Goal: Task Accomplishment & Management: Complete application form

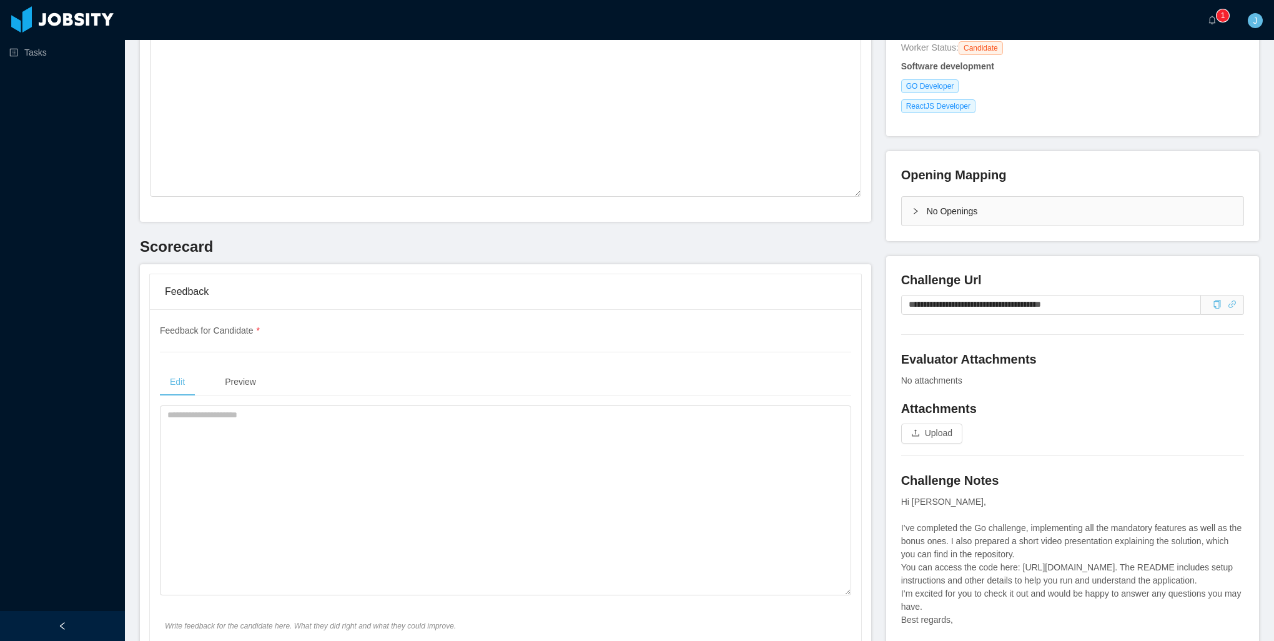
scroll to position [187, 0]
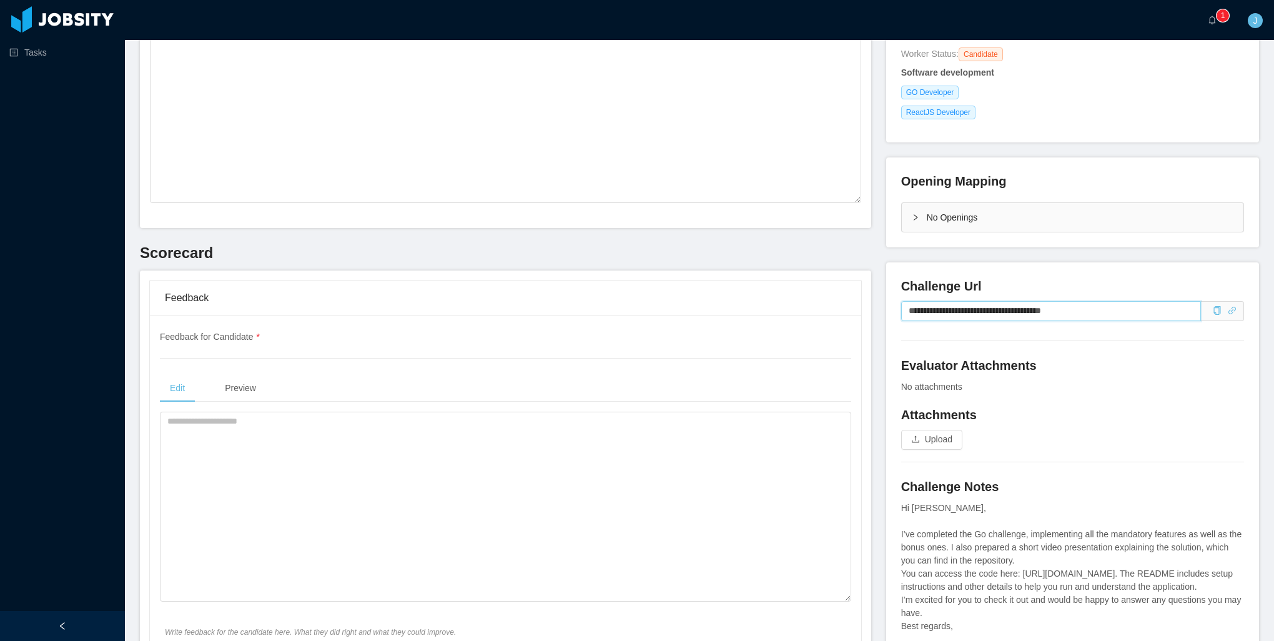
drag, startPoint x: 1096, startPoint y: 311, endPoint x: 838, endPoint y: 307, distance: 258.0
click at [1087, 306] on input "**********" at bounding box center [1051, 311] width 300 height 20
drag, startPoint x: 1104, startPoint y: 314, endPoint x: 843, endPoint y: 315, distance: 261.1
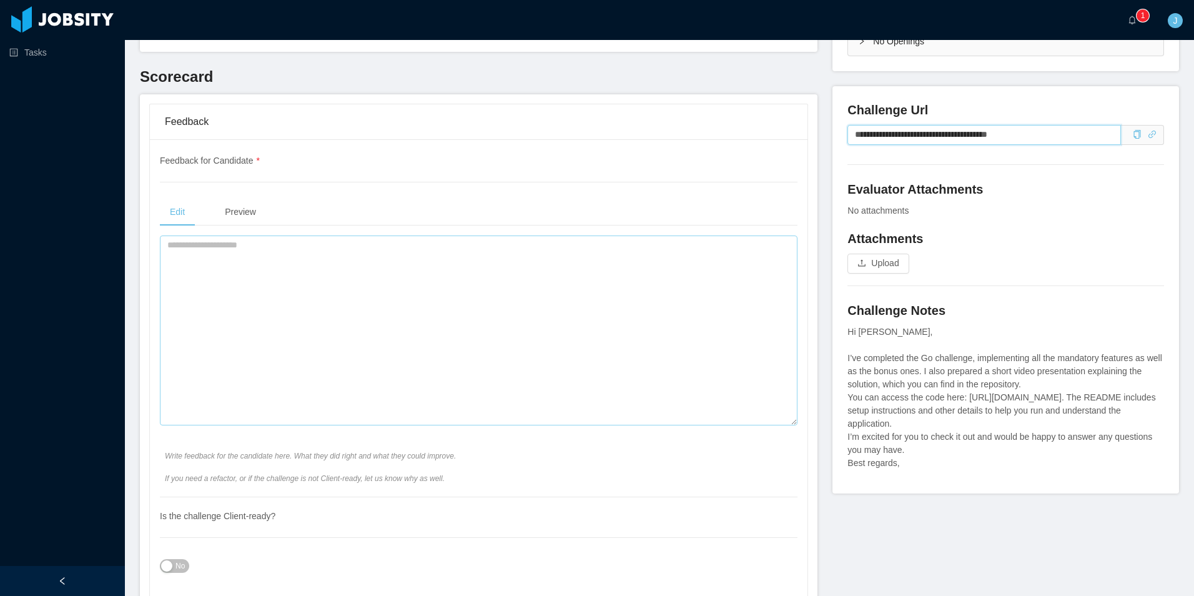
scroll to position [375, 0]
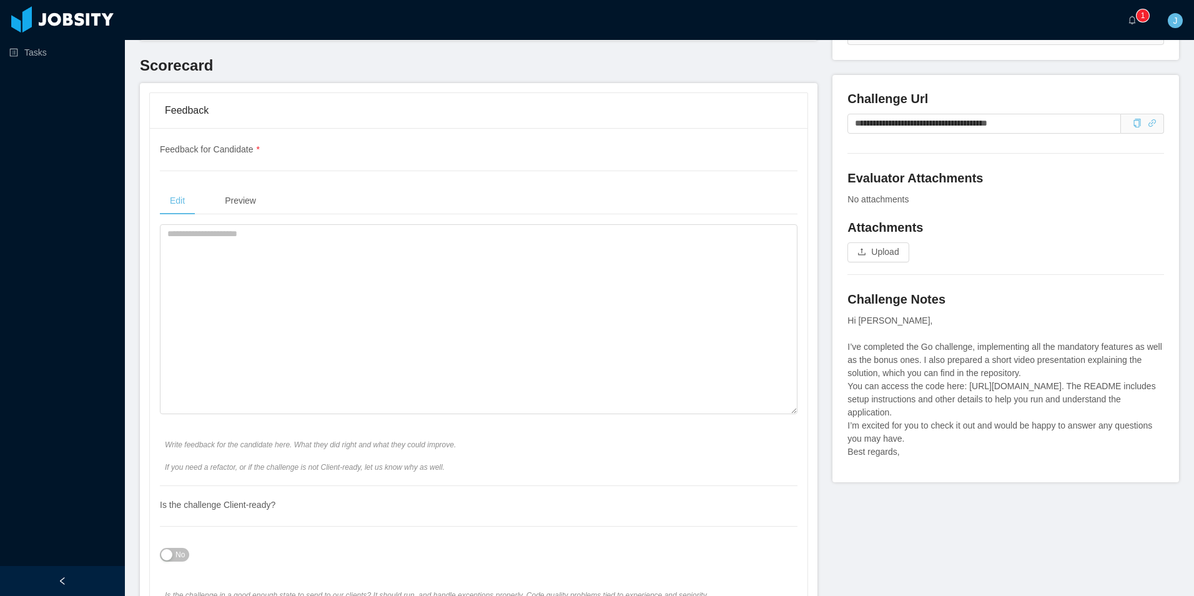
click at [1004, 374] on div "Hi [PERSON_NAME], I’ve completed the Go challenge, implementing all the mandato…" at bounding box center [1005, 386] width 317 height 144
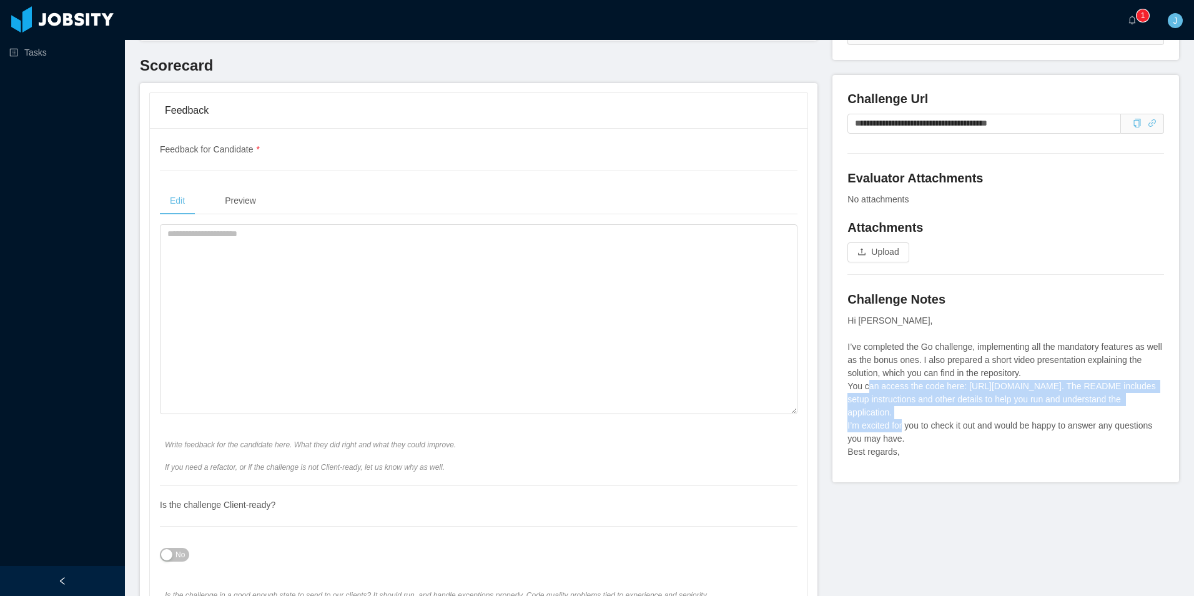
drag, startPoint x: 942, startPoint y: 402, endPoint x: 890, endPoint y: 388, distance: 54.2
click at [890, 388] on div "Hi [PERSON_NAME], I’ve completed the Go challenge, implementing all the mandato…" at bounding box center [1005, 386] width 317 height 144
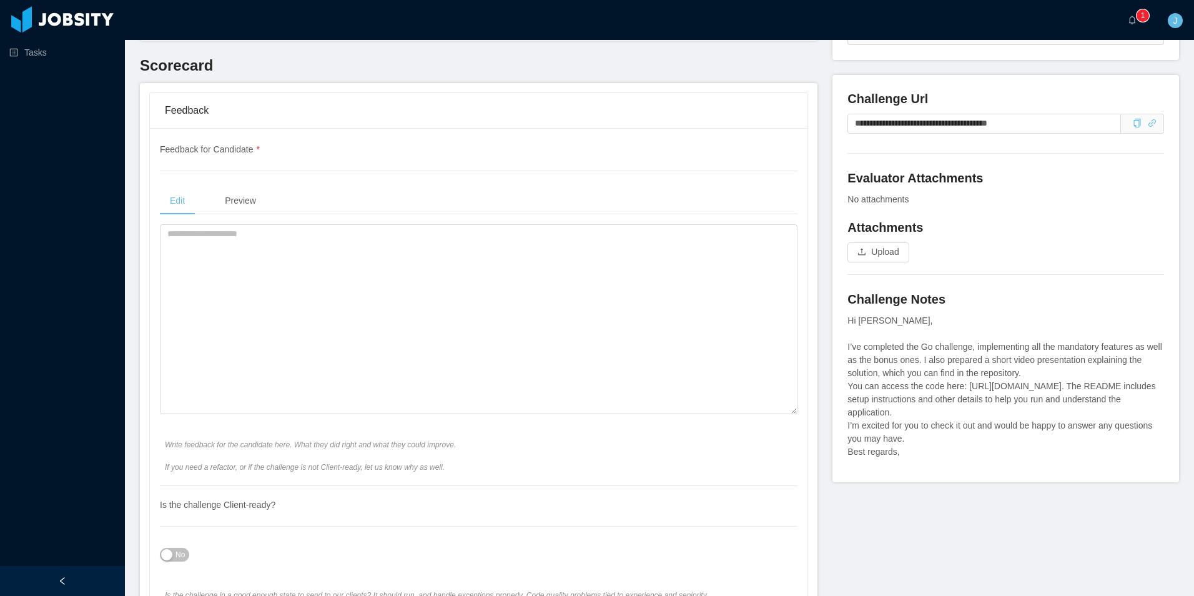
drag, startPoint x: 890, startPoint y: 388, endPoint x: 975, endPoint y: 452, distance: 106.2
click at [975, 452] on div "Hi [PERSON_NAME], I’ve completed the Go challenge, implementing all the mandato…" at bounding box center [1005, 386] width 317 height 144
click at [976, 447] on div "Hi [PERSON_NAME], I’ve completed the Go challenge, implementing all the mandato…" at bounding box center [1005, 386] width 317 height 144
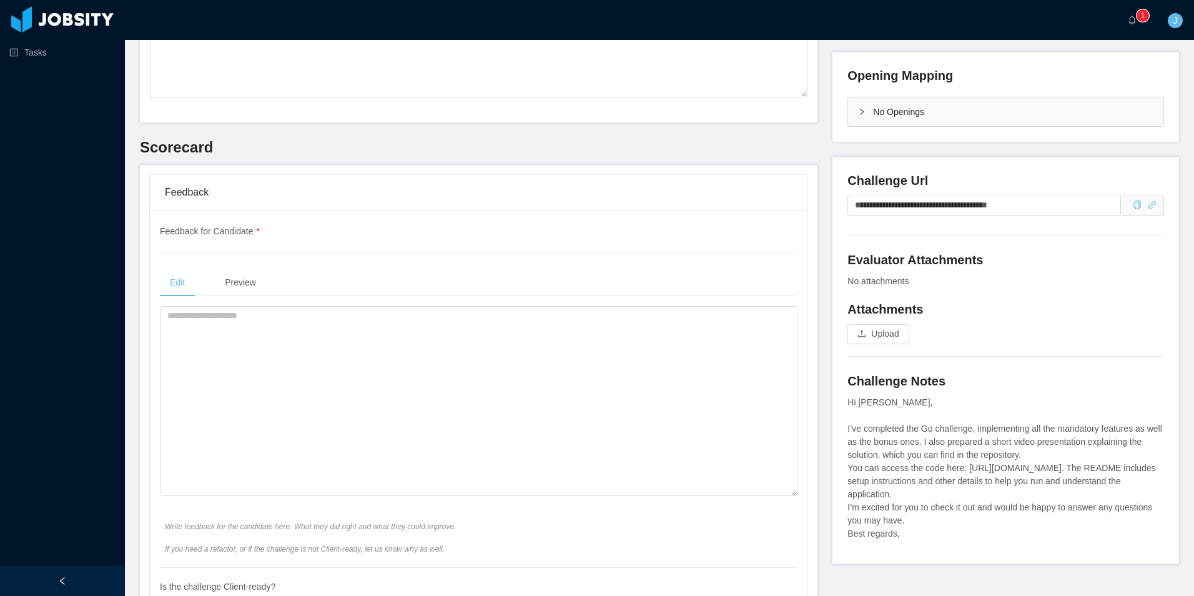
scroll to position [62, 0]
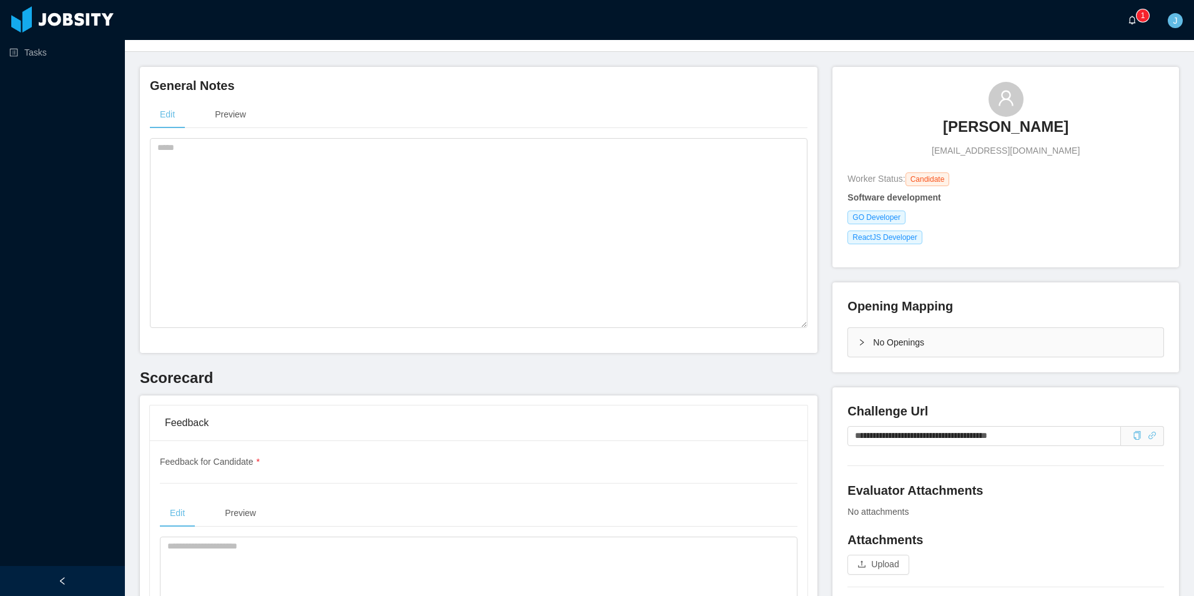
drag, startPoint x: 1114, startPoint y: 11, endPoint x: 1132, endPoint y: 16, distance: 18.6
click at [1115, 11] on div "··· 0 1 2 3 4 5 6 7 8 9 0 1 2 3 4 5 6 7 8 9 0 1 2 3 4 5 6 7 8 9 ··· J ···" at bounding box center [597, 20] width 1197 height 40
drag, startPoint x: 1132, startPoint y: 16, endPoint x: 706, endPoint y: 69, distance: 428.7
click at [1132, 16] on icon "icon: bell" at bounding box center [1132, 20] width 9 height 9
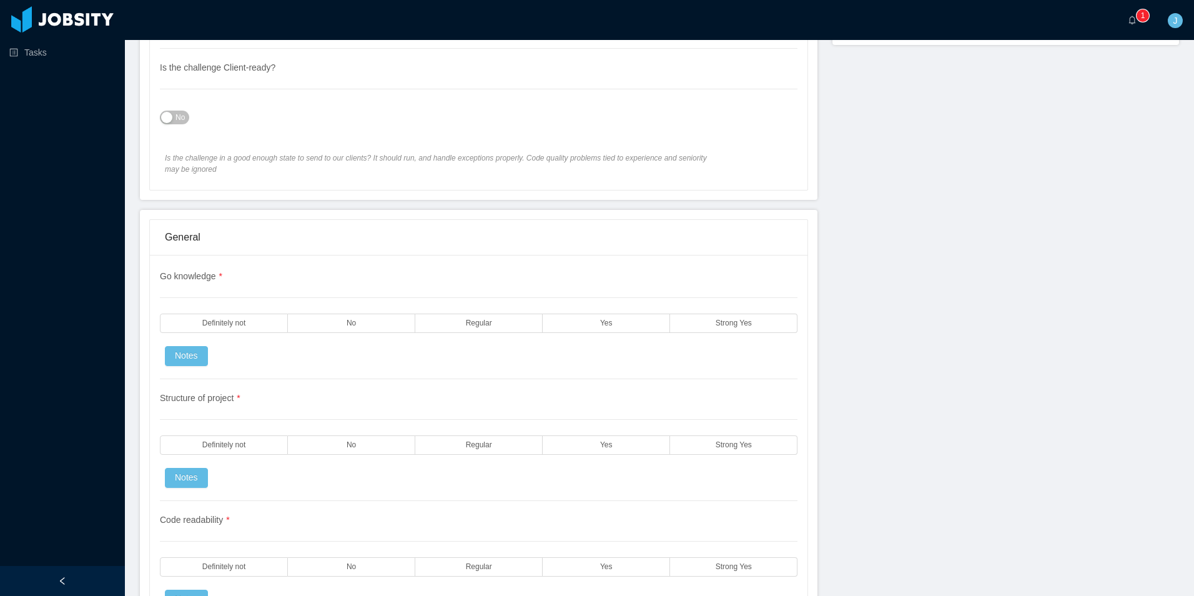
scroll to position [500, 0]
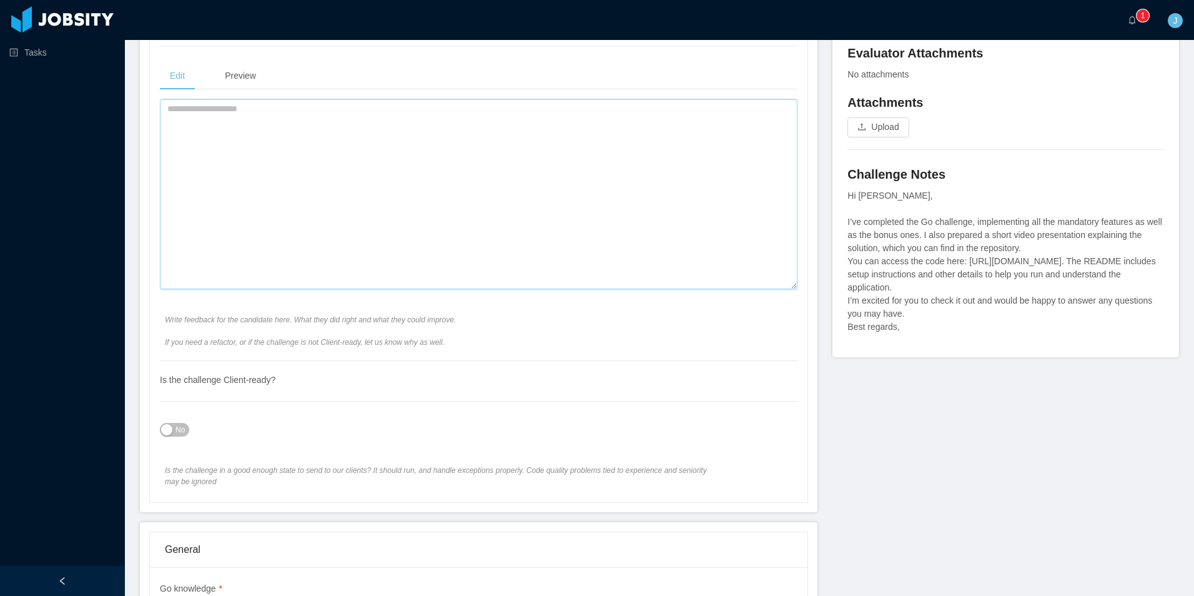
click at [342, 212] on textarea at bounding box center [479, 194] width 638 height 190
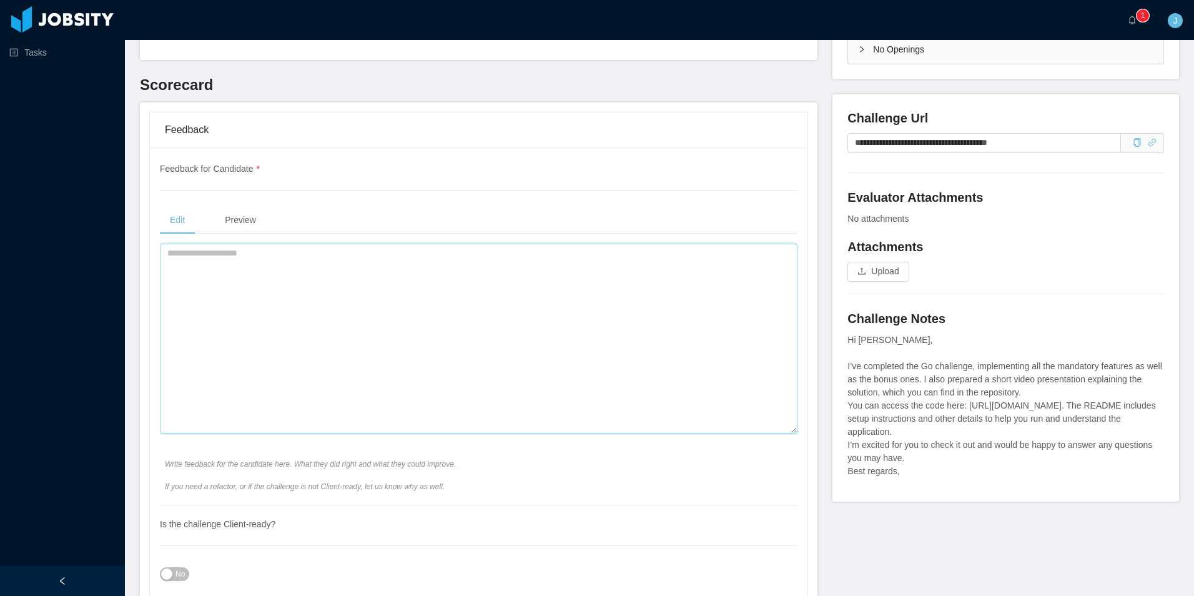
scroll to position [125, 0]
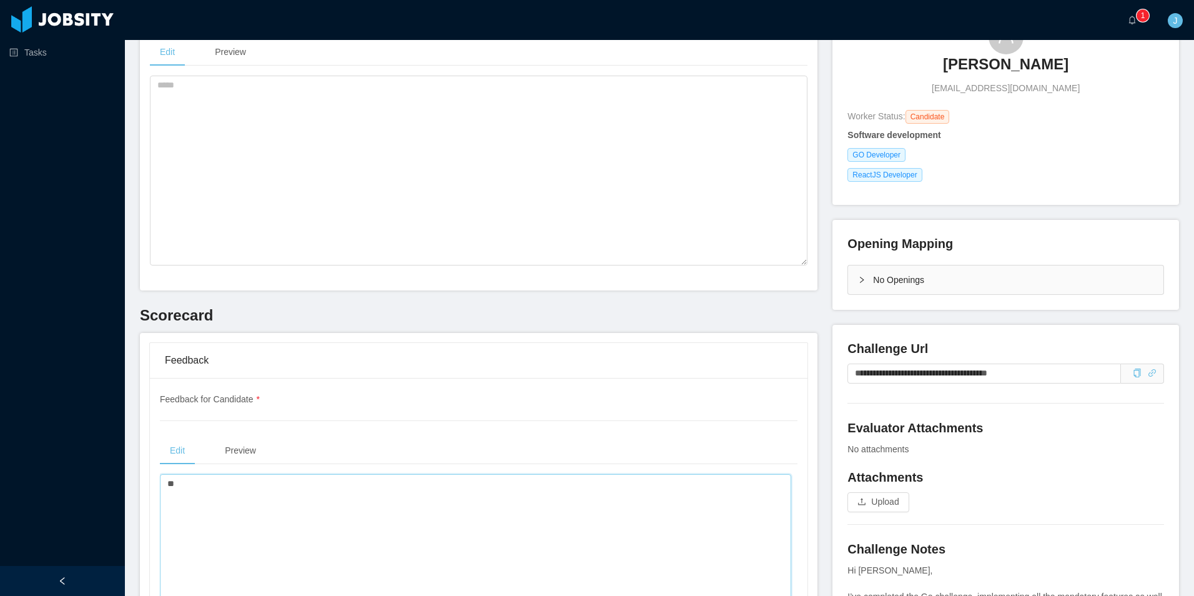
type textarea "*"
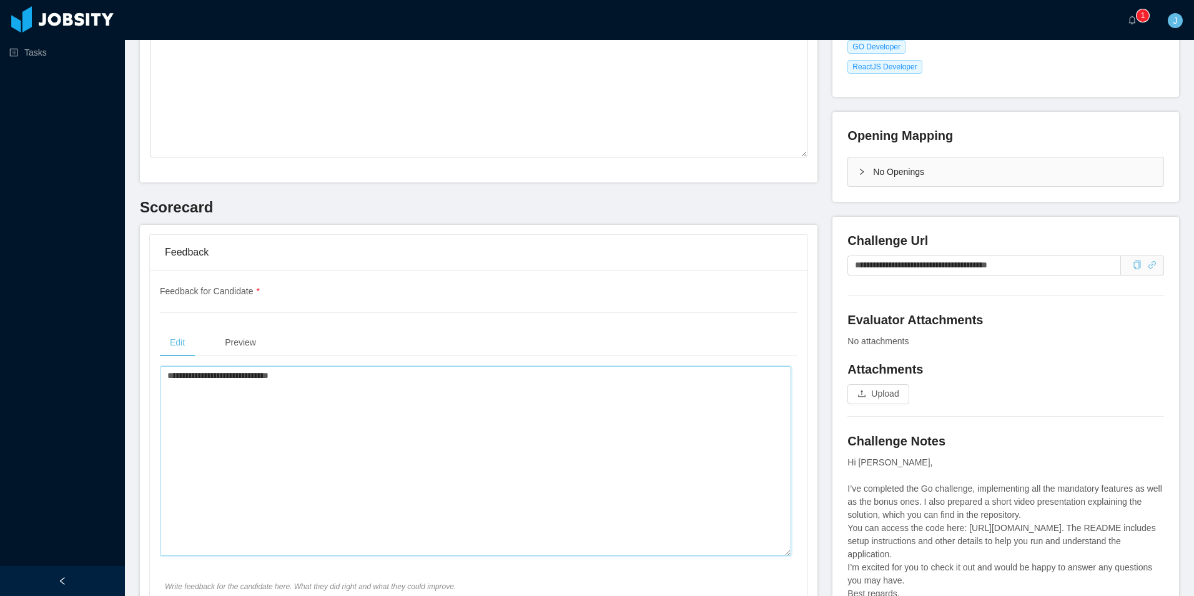
scroll to position [250, 0]
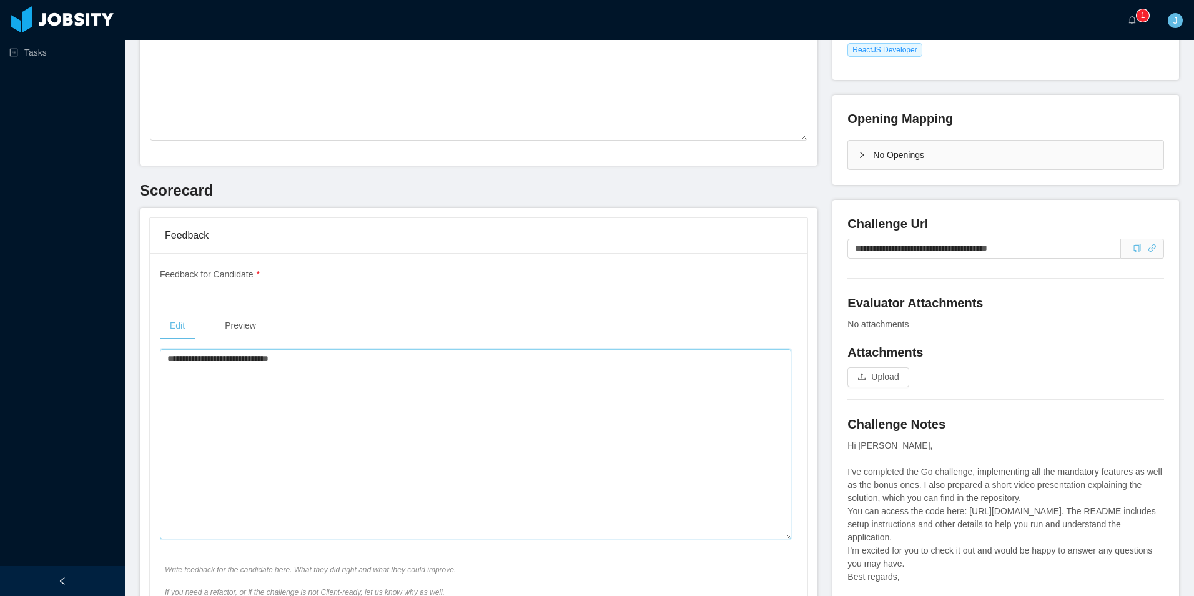
click at [350, 397] on textarea "**********" at bounding box center [475, 444] width 631 height 190
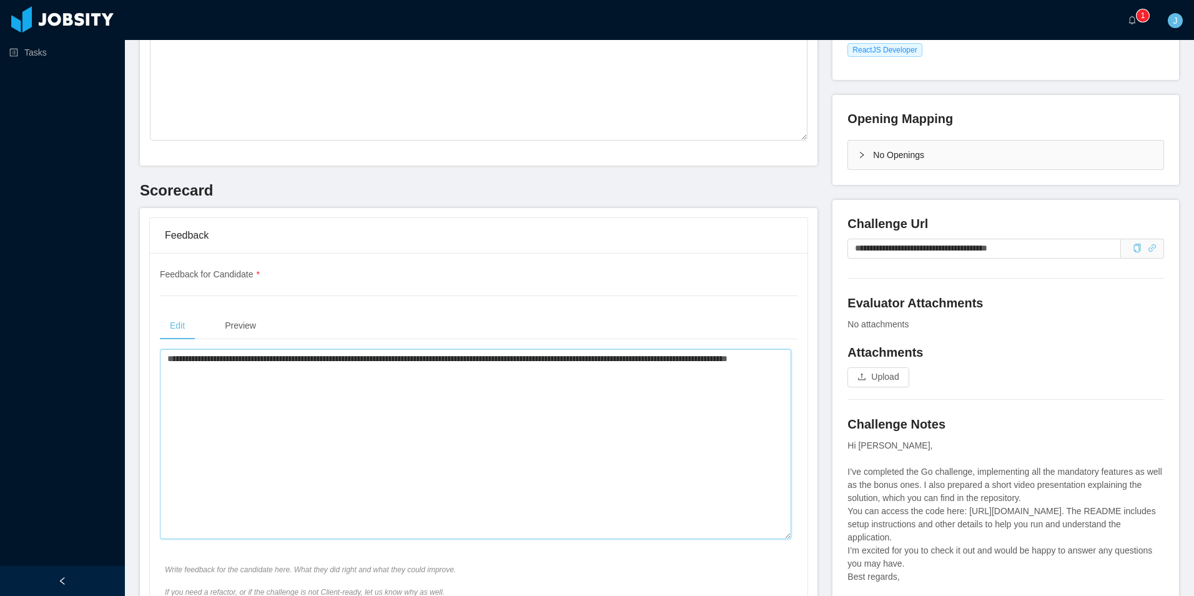
click at [362, 454] on textarea "**********" at bounding box center [475, 444] width 631 height 190
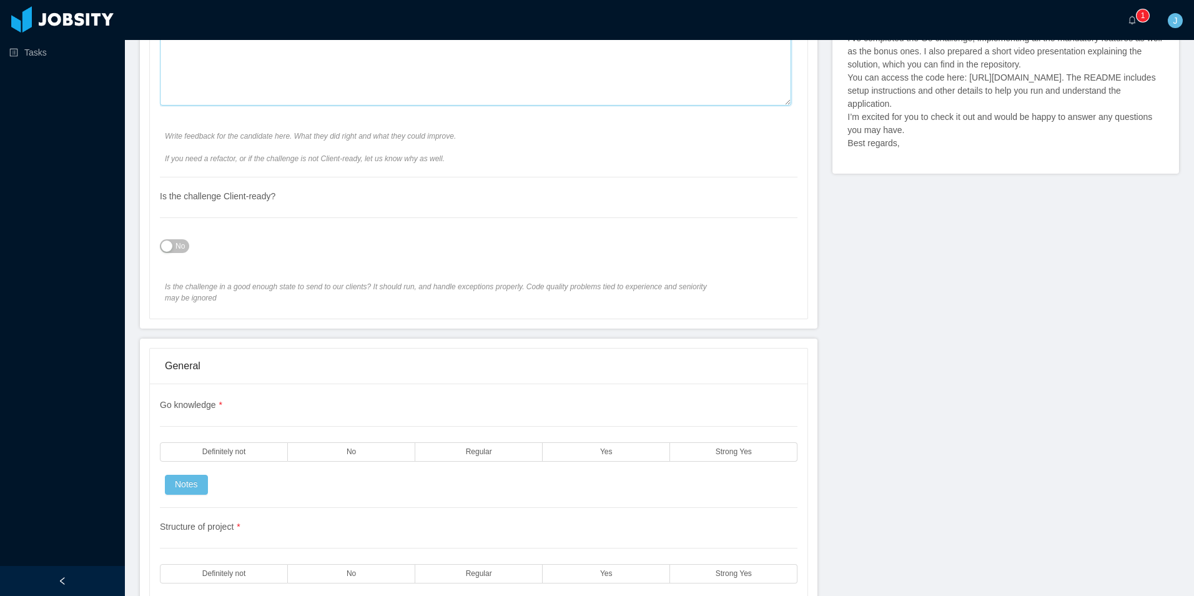
scroll to position [687, 0]
type textarea "**********"
click at [179, 235] on div "No" at bounding box center [479, 242] width 638 height 25
click at [175, 242] on span "No" at bounding box center [179, 242] width 9 height 12
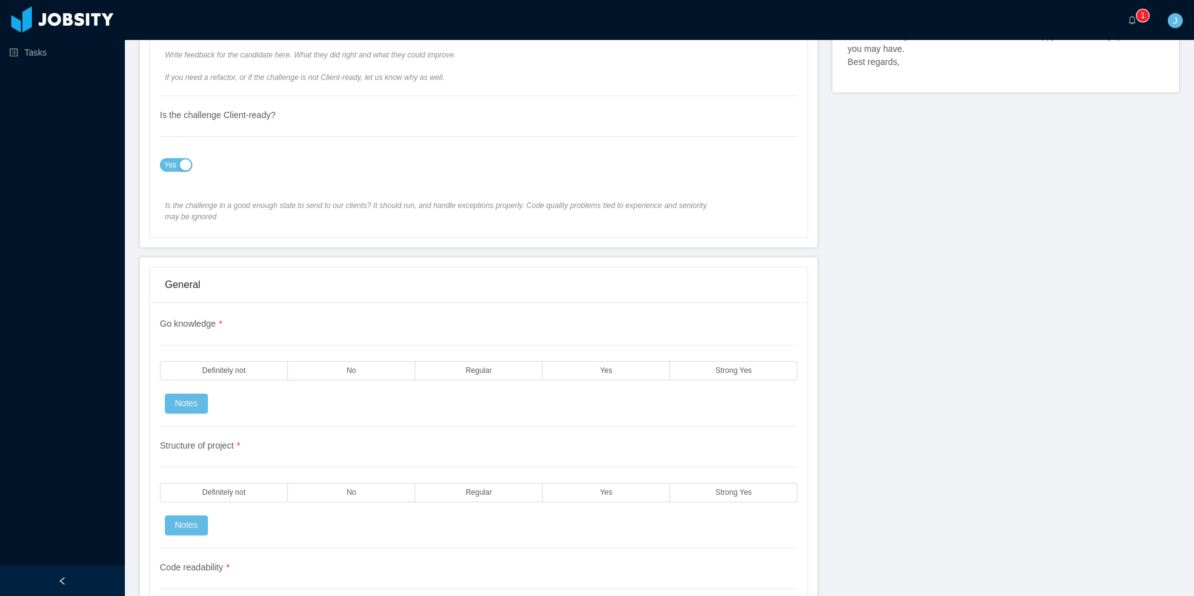
scroll to position [937, 0]
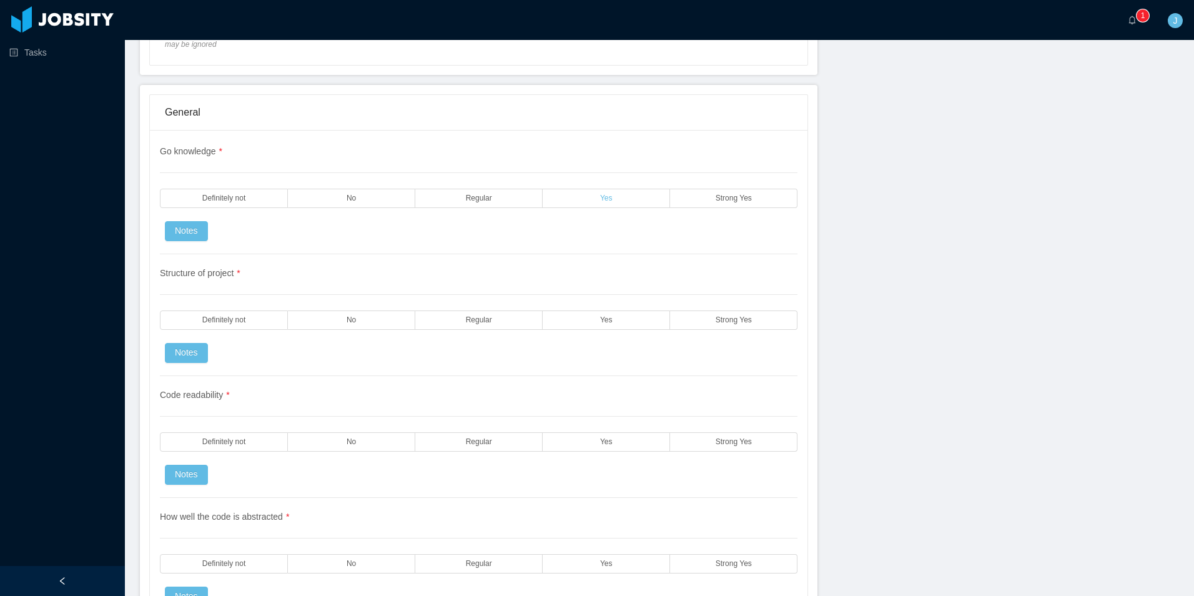
click at [628, 199] on label "Yes" at bounding box center [606, 198] width 127 height 19
click at [600, 317] on span "Yes" at bounding box center [606, 320] width 12 height 8
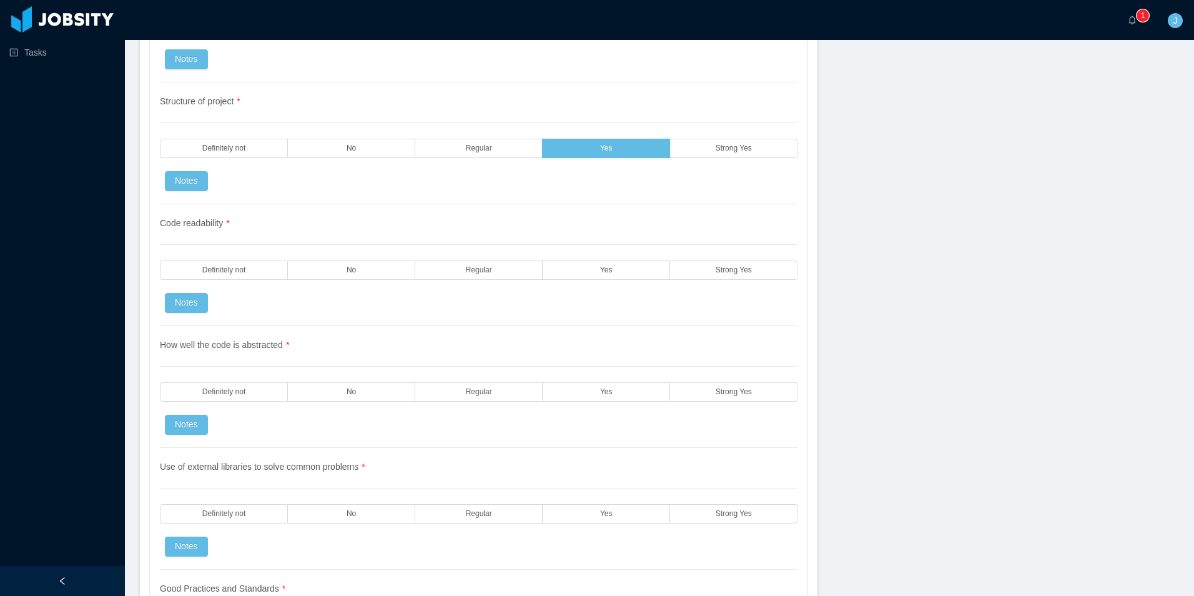
scroll to position [1124, 0]
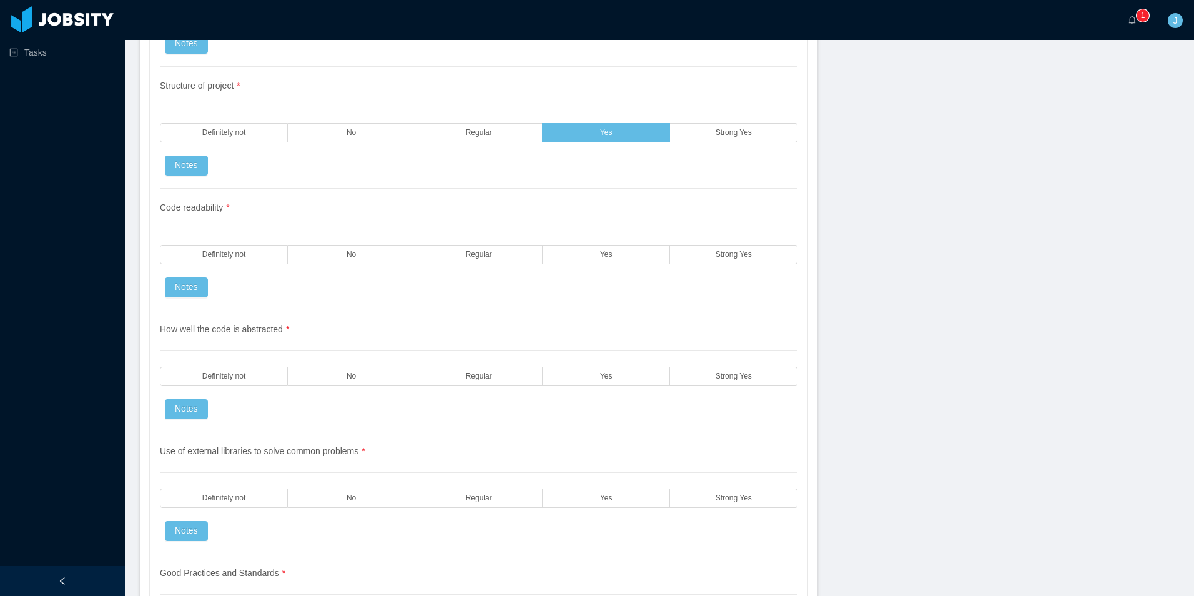
click at [585, 237] on div "Code readability * Definitely not No Regular Yes Strong Yes Notes" at bounding box center [479, 250] width 638 height 122
click at [591, 254] on label "Yes" at bounding box center [606, 254] width 127 height 19
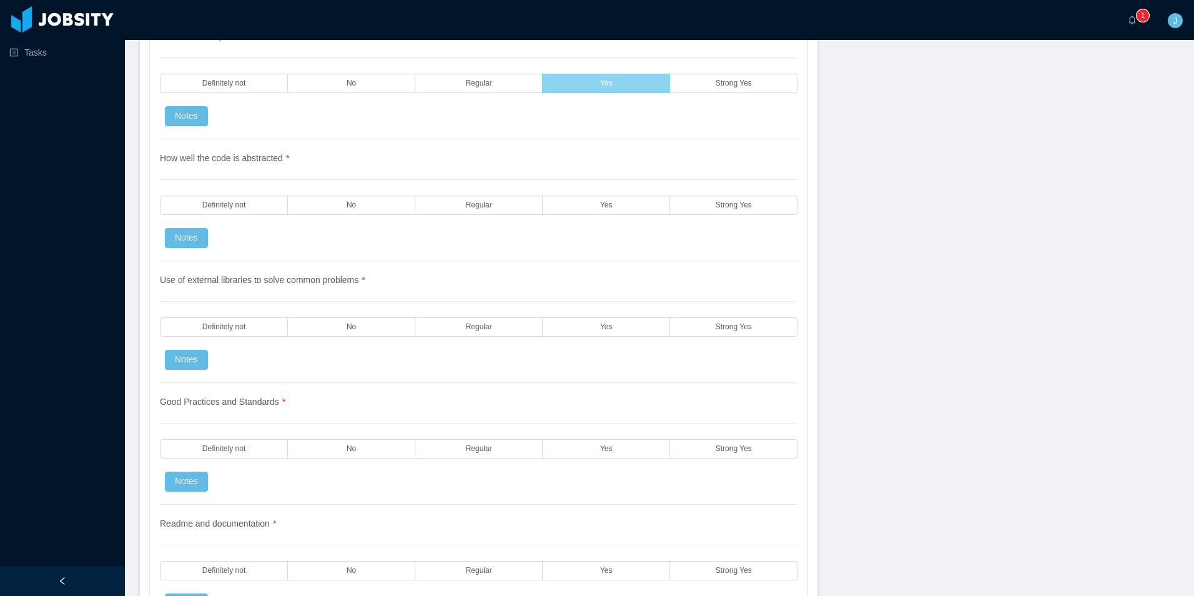
scroll to position [1311, 0]
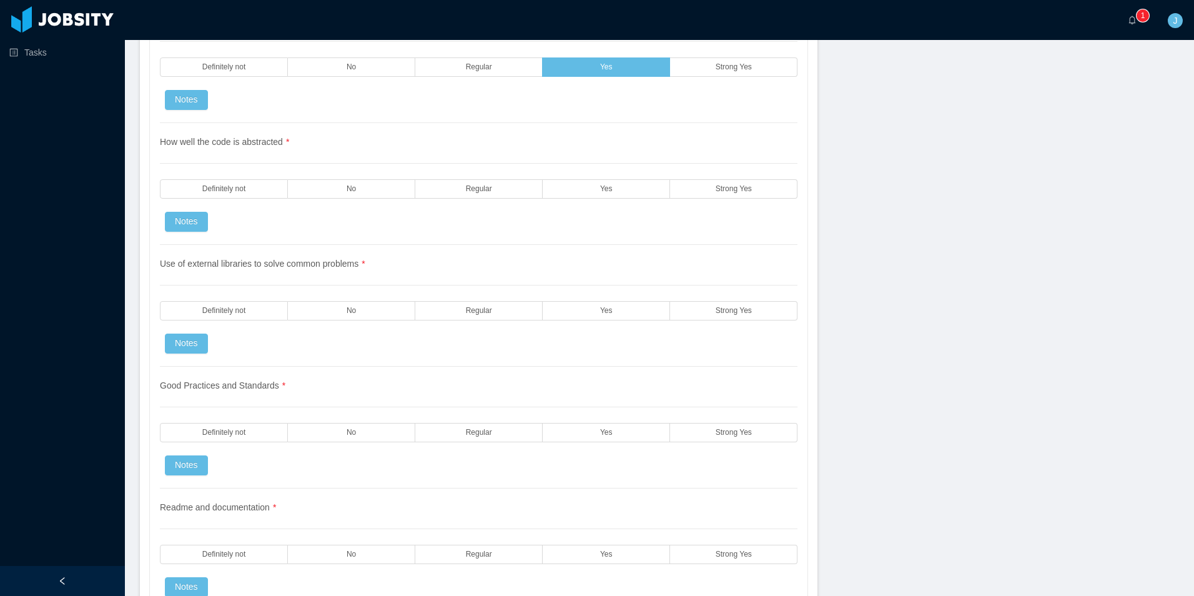
click at [591, 175] on div "How well the code is abstracted * Definitely not No Regular Yes Strong Yes Notes" at bounding box center [479, 184] width 638 height 122
click at [589, 182] on label "Yes" at bounding box center [606, 188] width 127 height 19
click at [578, 320] on label "Yes" at bounding box center [606, 310] width 127 height 19
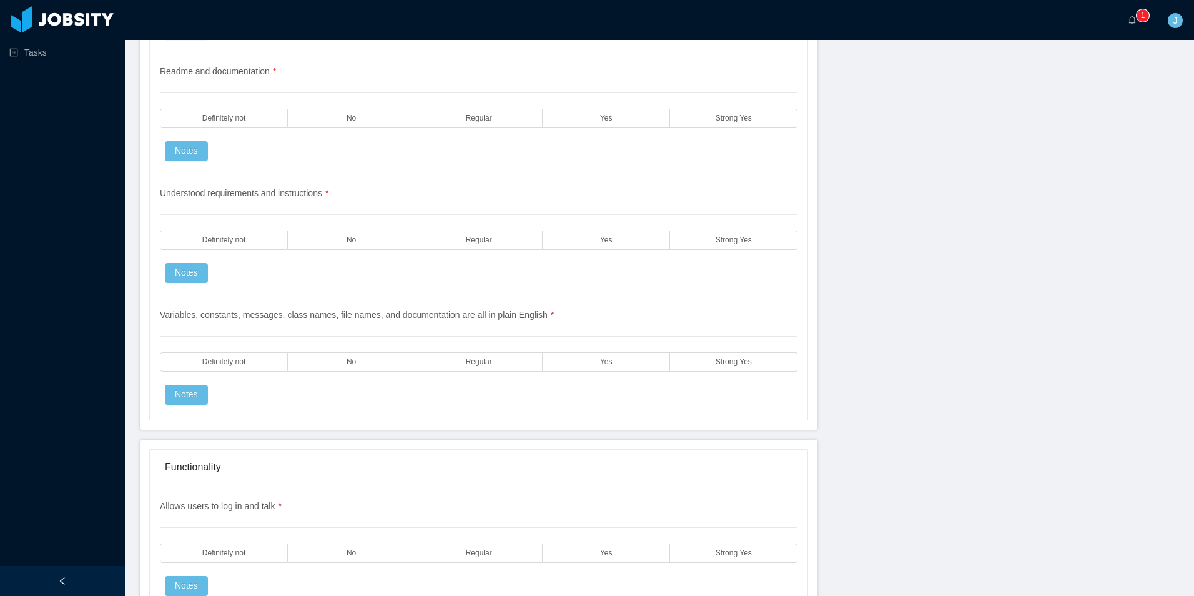
scroll to position [1749, 0]
click at [591, 234] on label "Yes" at bounding box center [606, 238] width 127 height 19
click at [596, 129] on div "Readme and documentation * Definitely not No Regular Yes Strong Yes Notes" at bounding box center [479, 112] width 638 height 122
click at [606, 121] on span "Yes" at bounding box center [606, 117] width 12 height 8
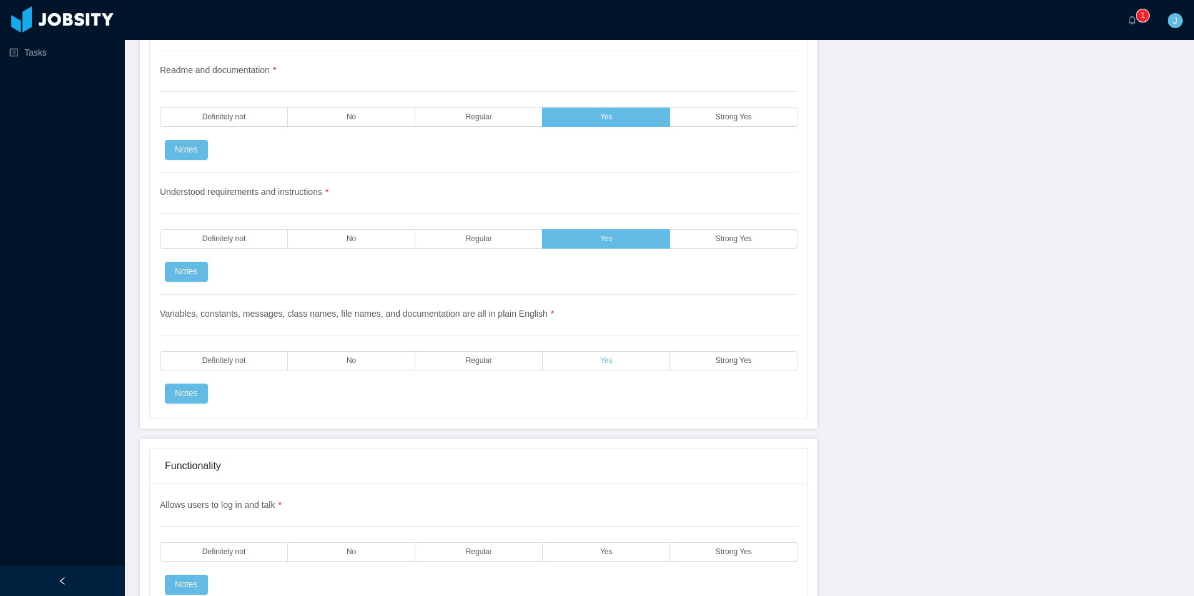
click at [606, 358] on span "Yes" at bounding box center [606, 361] width 12 height 8
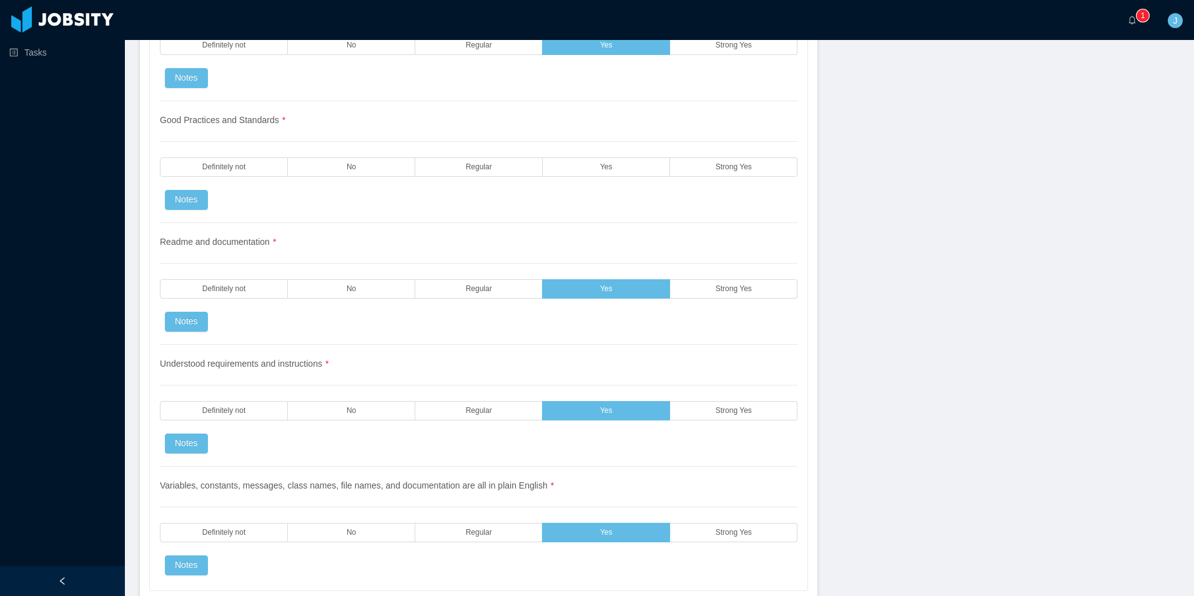
scroll to position [1561, 0]
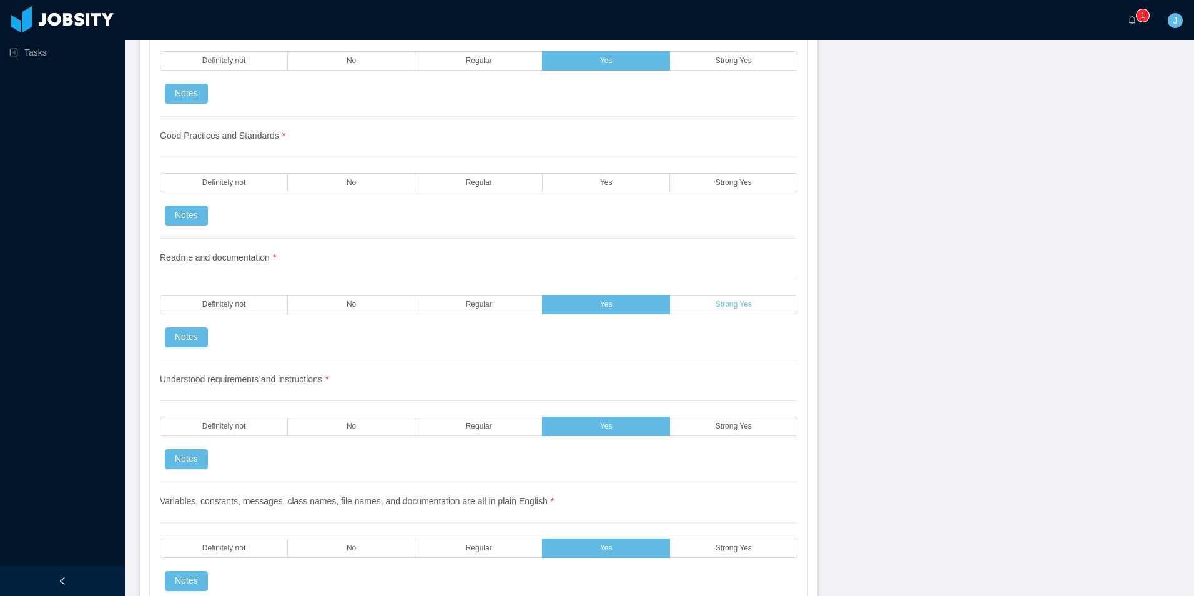
click at [719, 311] on label "Strong Yes" at bounding box center [733, 304] width 127 height 19
click at [587, 183] on label "Yes" at bounding box center [606, 182] width 127 height 19
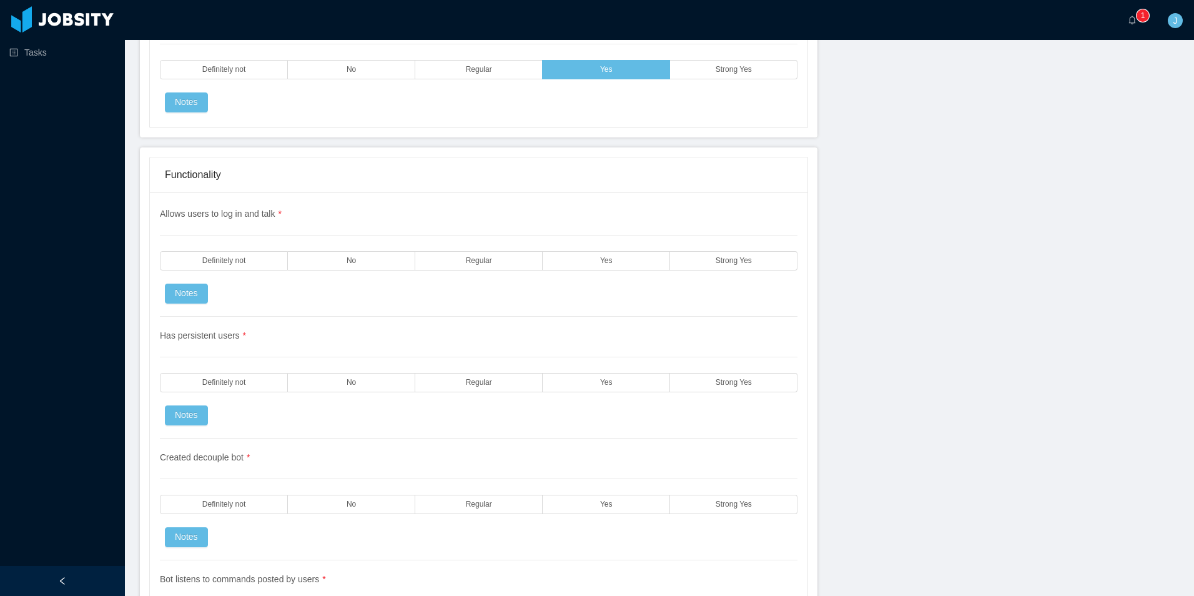
scroll to position [2186, 0]
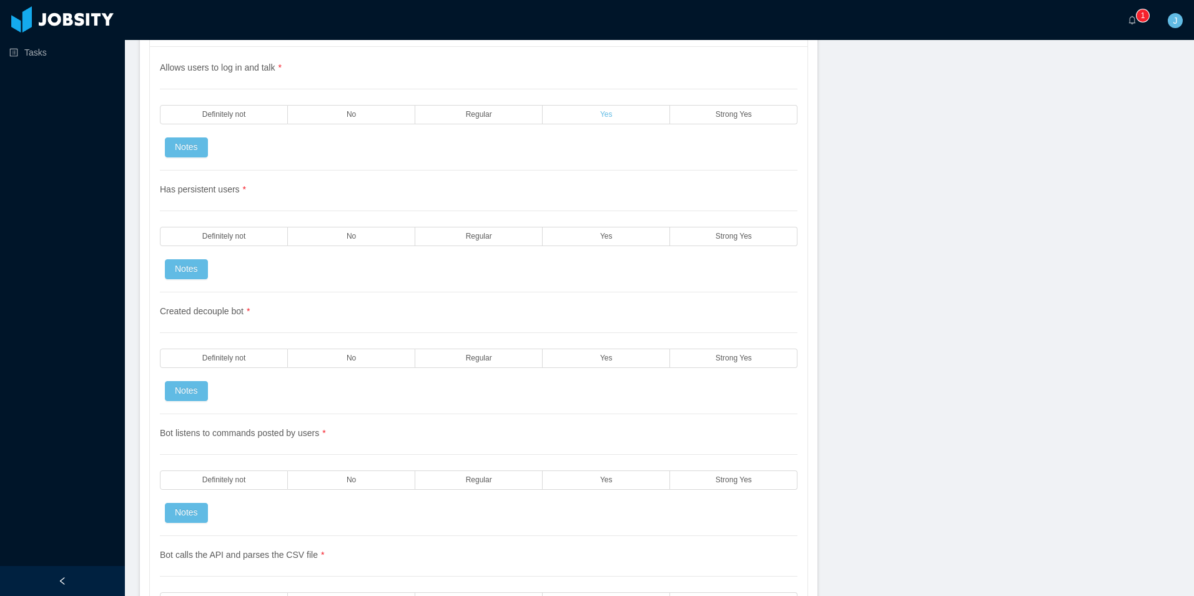
click at [582, 114] on label "Yes" at bounding box center [606, 114] width 127 height 19
click at [601, 240] on span "Yes" at bounding box center [606, 236] width 12 height 8
click at [602, 240] on span "Yes" at bounding box center [606, 236] width 12 height 8
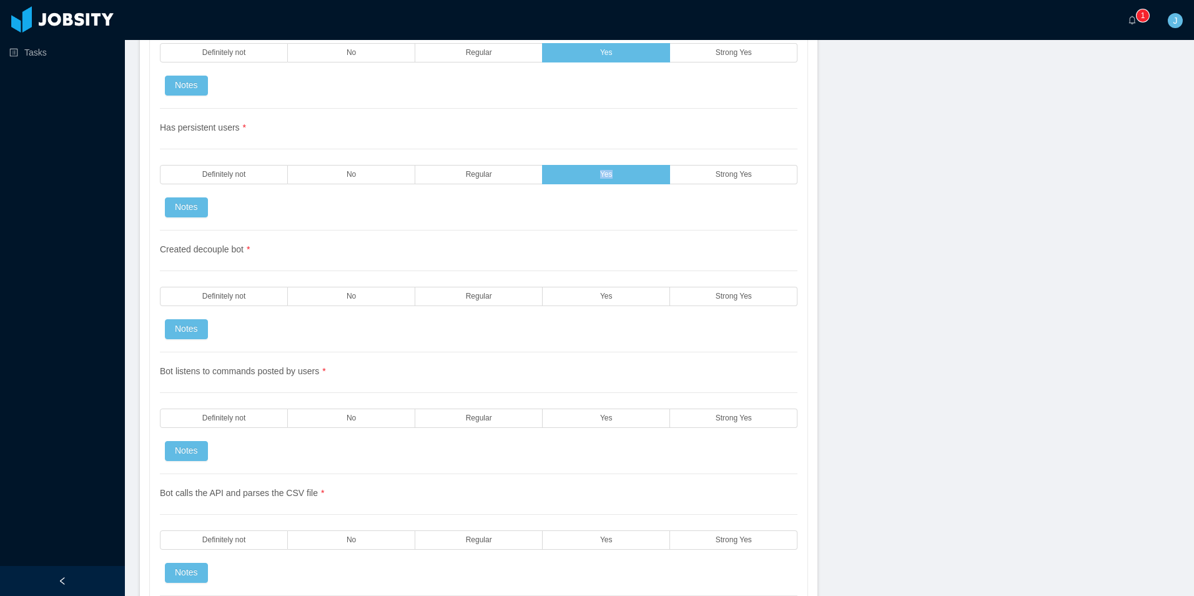
scroll to position [2373, 0]
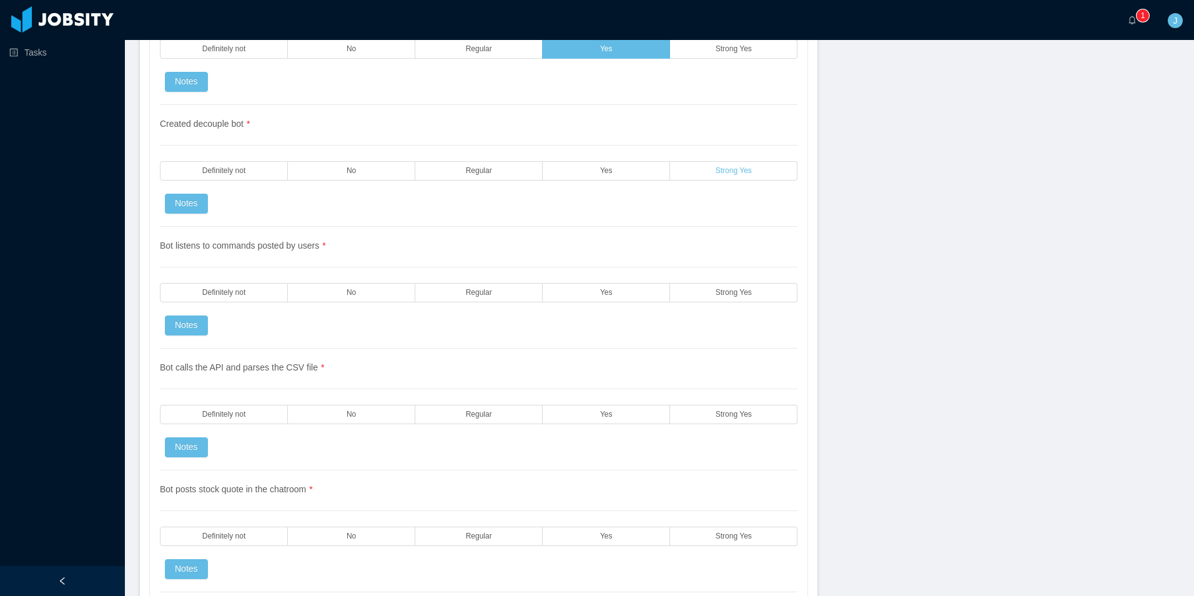
click at [719, 162] on label "Strong Yes" at bounding box center [733, 170] width 127 height 19
click at [712, 298] on label "Strong Yes" at bounding box center [733, 292] width 127 height 19
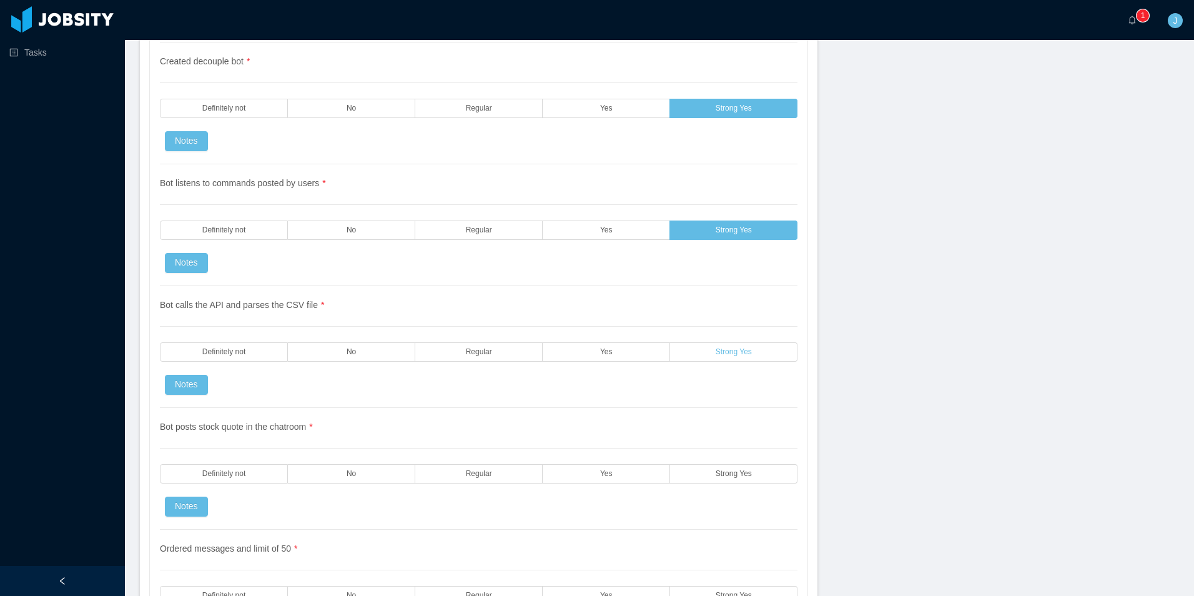
click at [706, 352] on label "Strong Yes" at bounding box center [733, 351] width 127 height 19
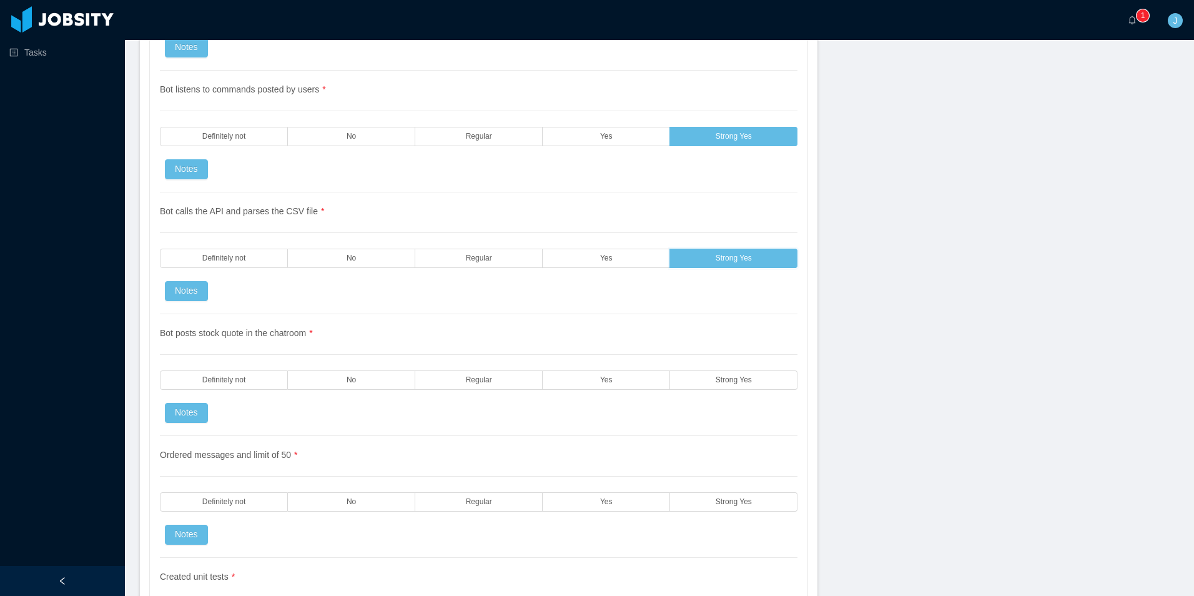
scroll to position [2561, 0]
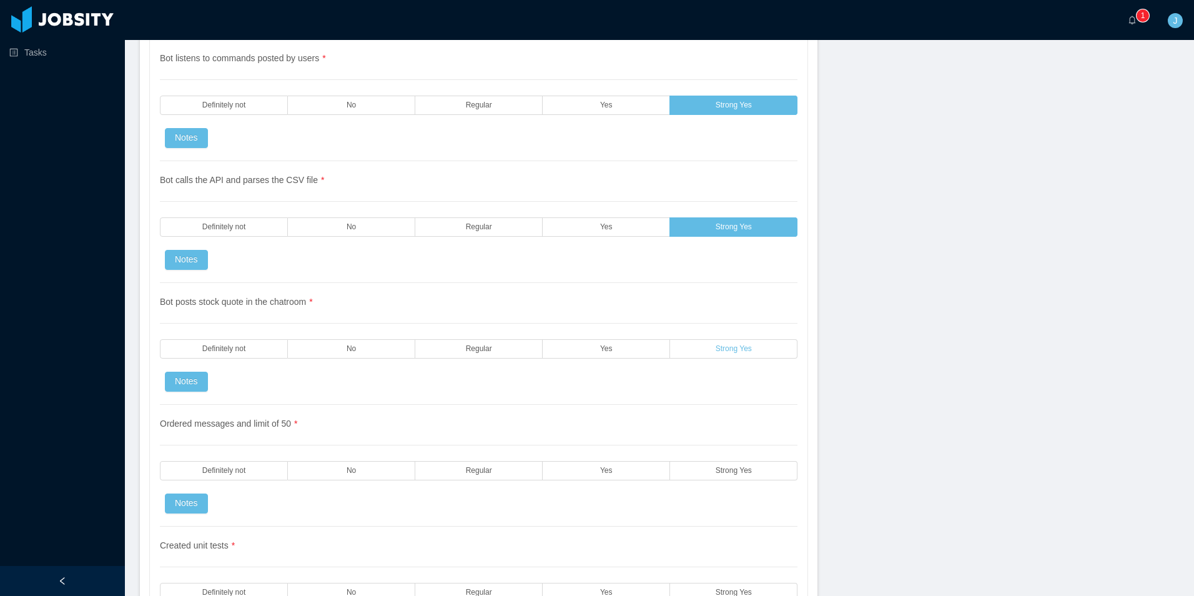
click at [721, 349] on span "Strong Yes" at bounding box center [734, 349] width 36 height 8
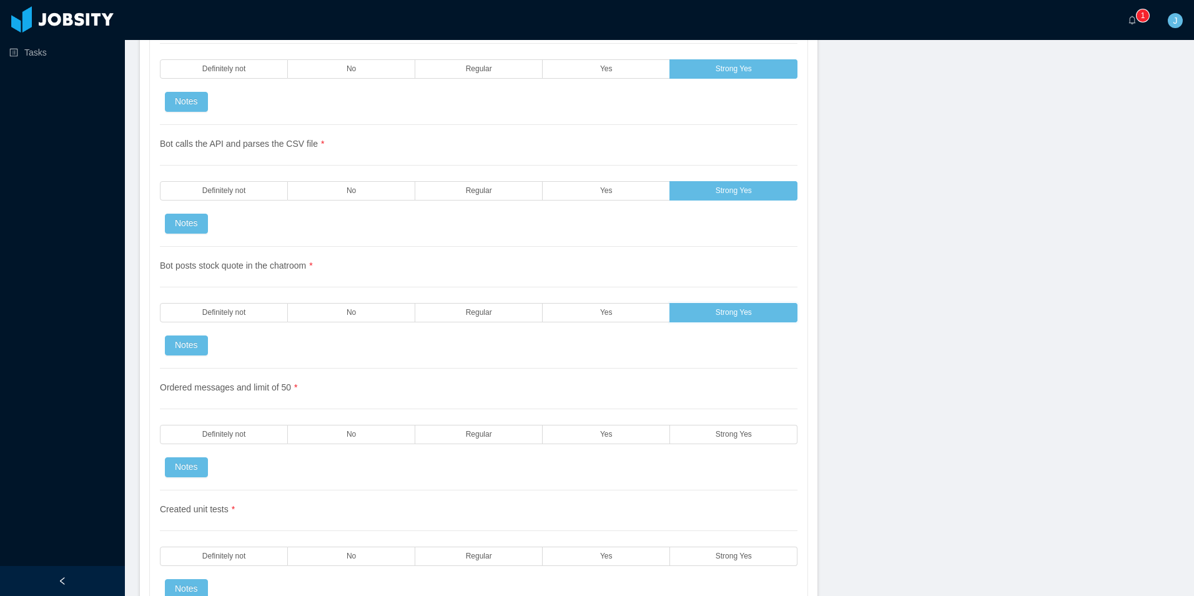
scroll to position [2748, 0]
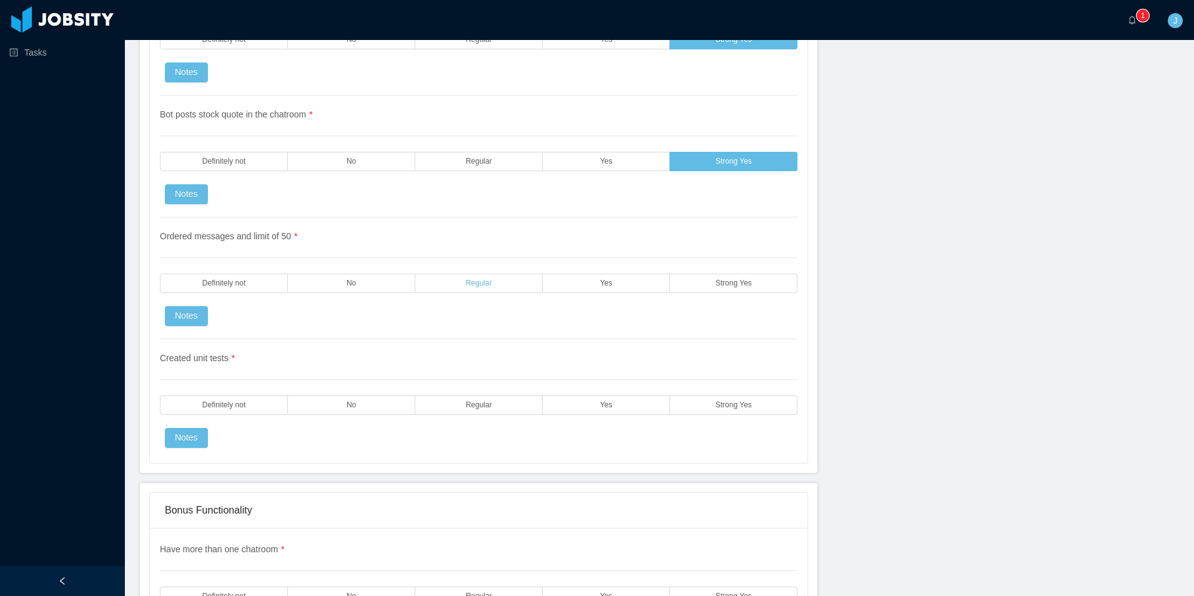
click at [503, 286] on label "Regular" at bounding box center [478, 283] width 127 height 19
click at [613, 410] on label "Yes" at bounding box center [606, 404] width 127 height 19
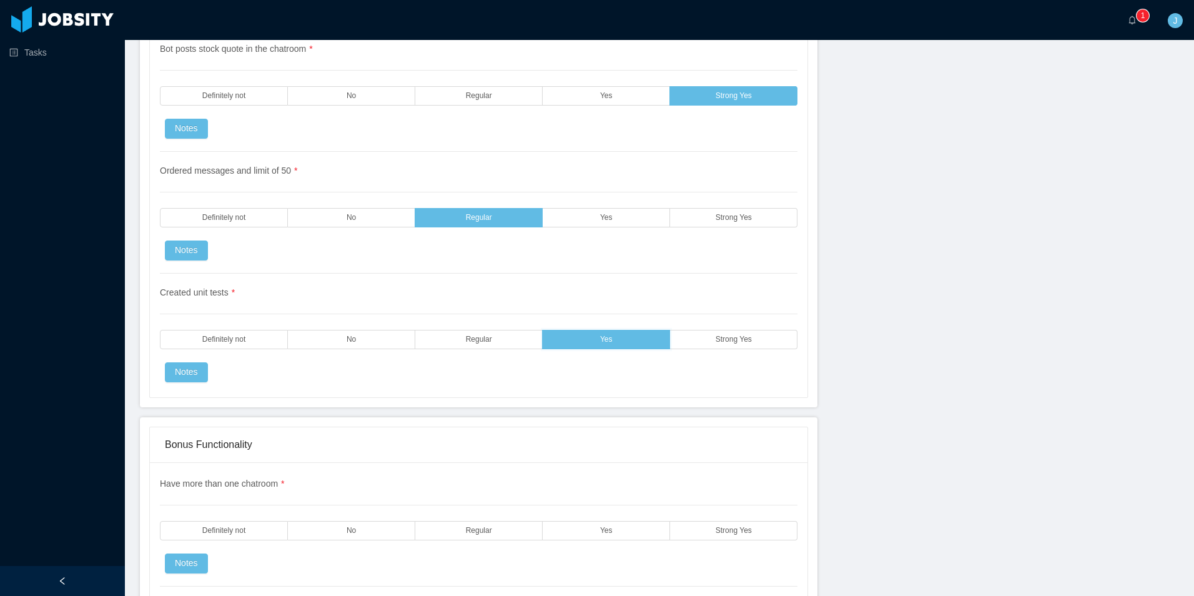
scroll to position [3123, 0]
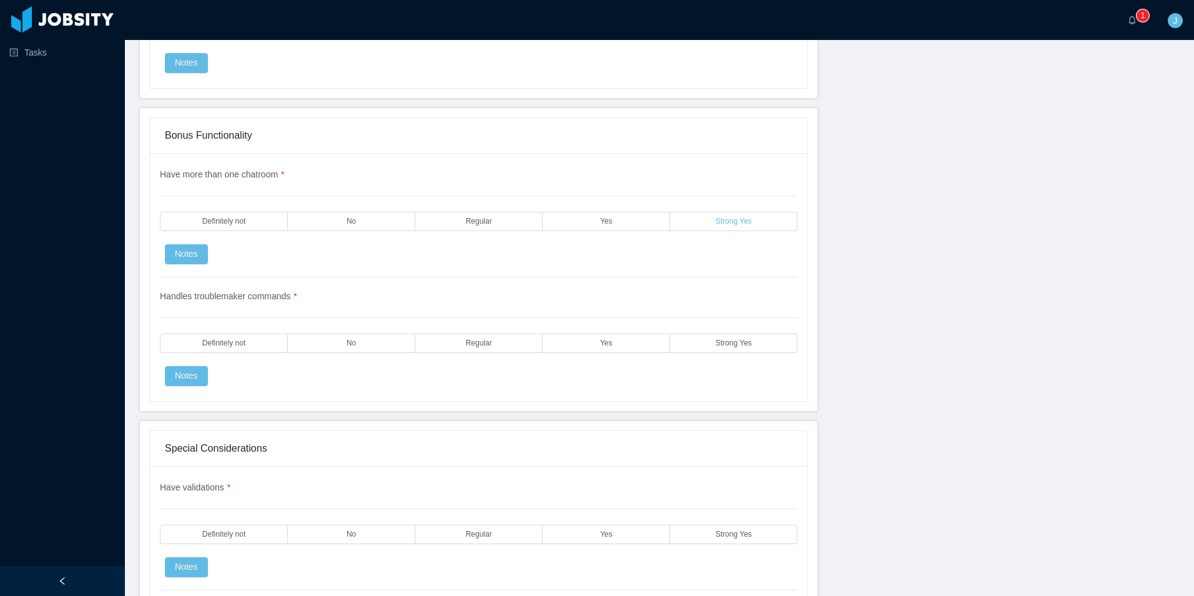
click at [703, 220] on label "Strong Yes" at bounding box center [733, 221] width 127 height 19
click at [681, 345] on label "Strong Yes" at bounding box center [733, 342] width 127 height 19
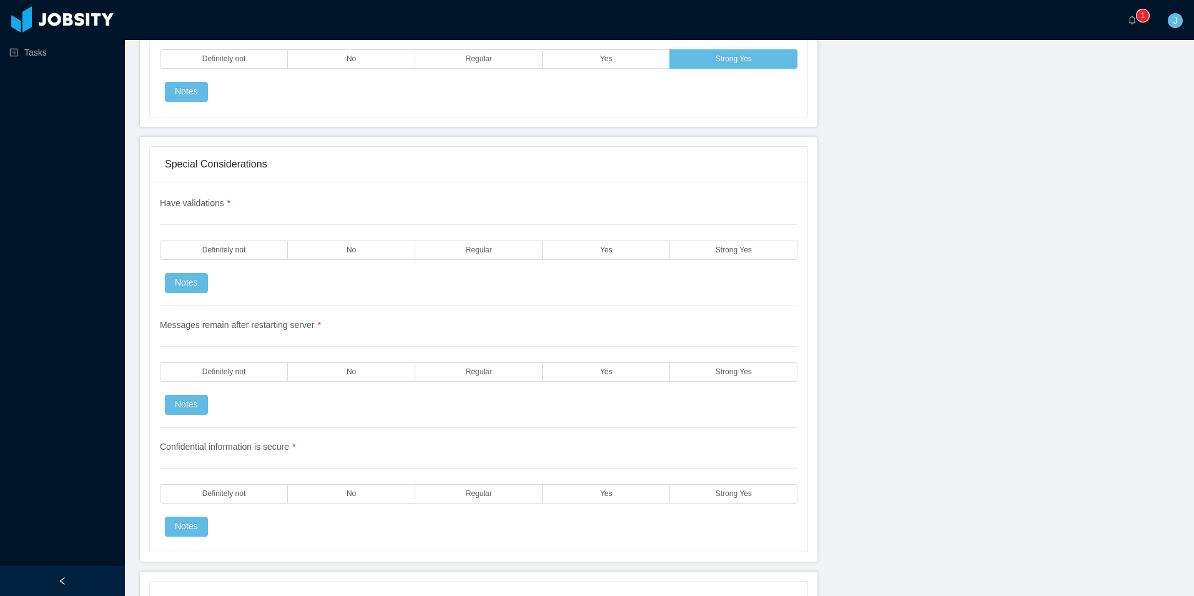
scroll to position [3435, 0]
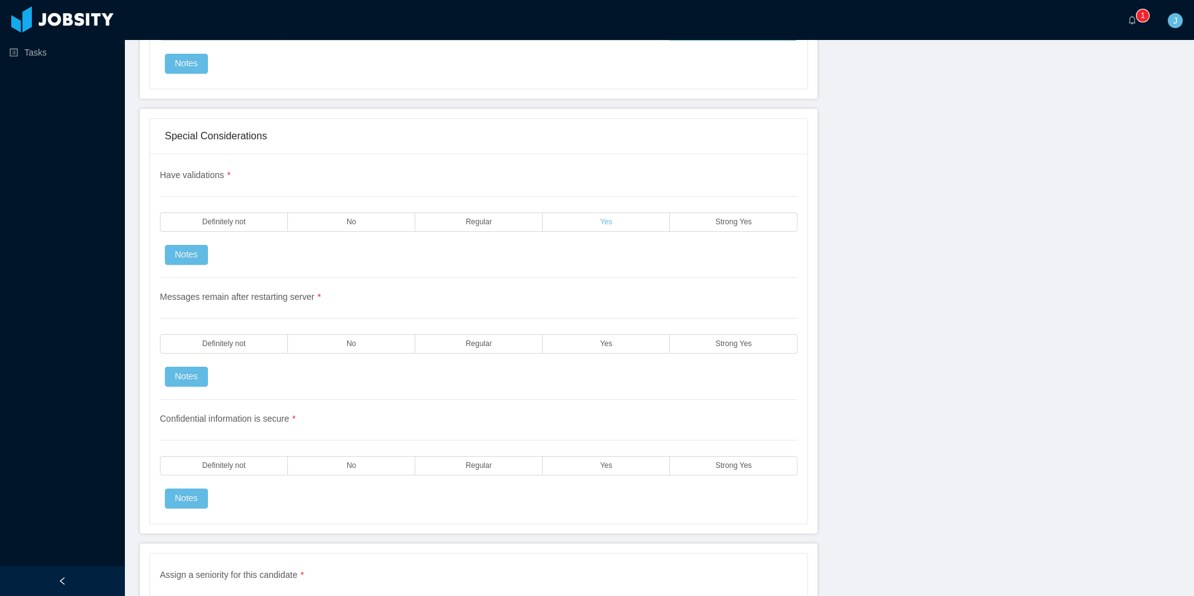
click at [574, 222] on label "Yes" at bounding box center [606, 221] width 127 height 19
click at [593, 333] on div "Messages remain after restarting server * Definitely not No Regular Yes Strong …" at bounding box center [479, 339] width 638 height 122
click at [723, 346] on span "Strong Yes" at bounding box center [734, 344] width 36 height 8
click at [588, 472] on label "Yes" at bounding box center [606, 465] width 127 height 19
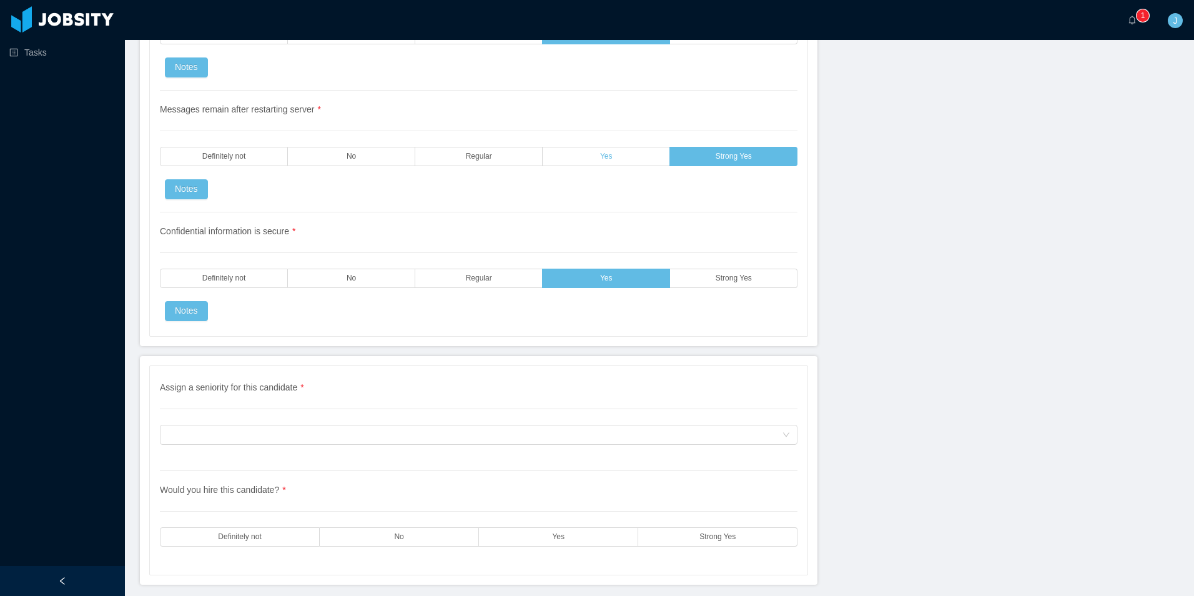
click at [563, 154] on label "Yes" at bounding box center [606, 156] width 127 height 19
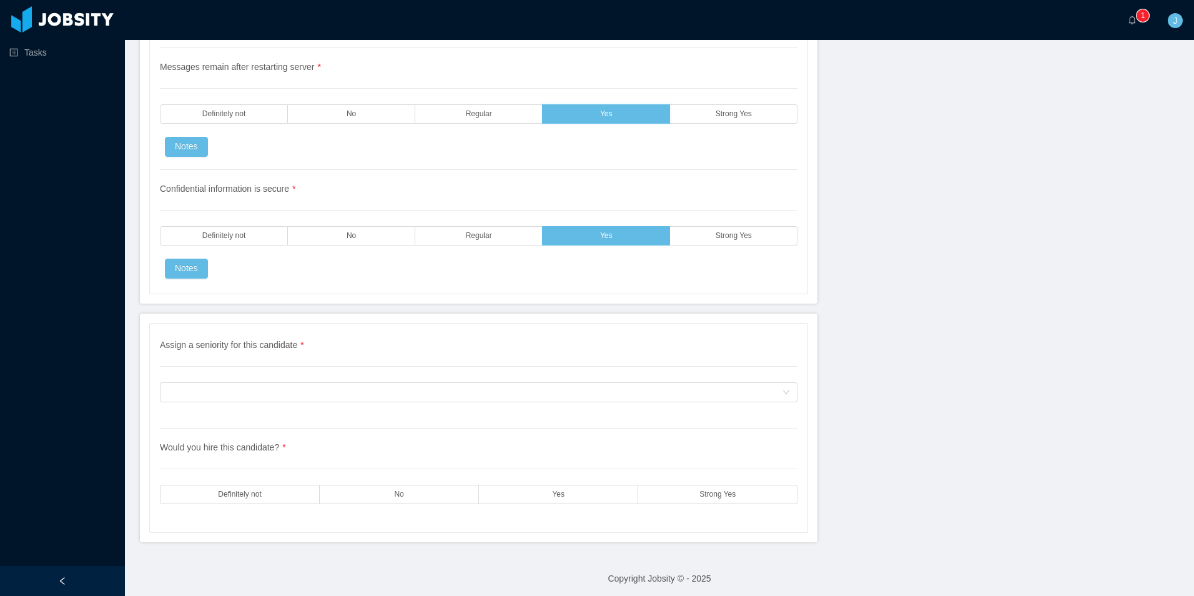
scroll to position [3669, 0]
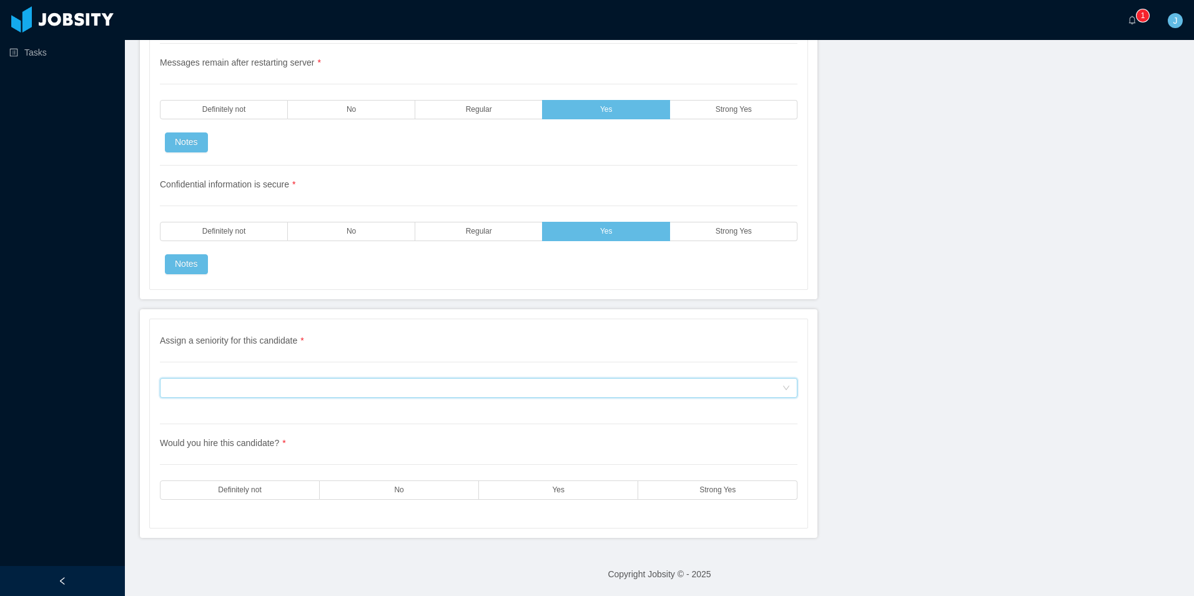
click at [265, 395] on div "Assign a seniority for this candidate" at bounding box center [474, 387] width 615 height 19
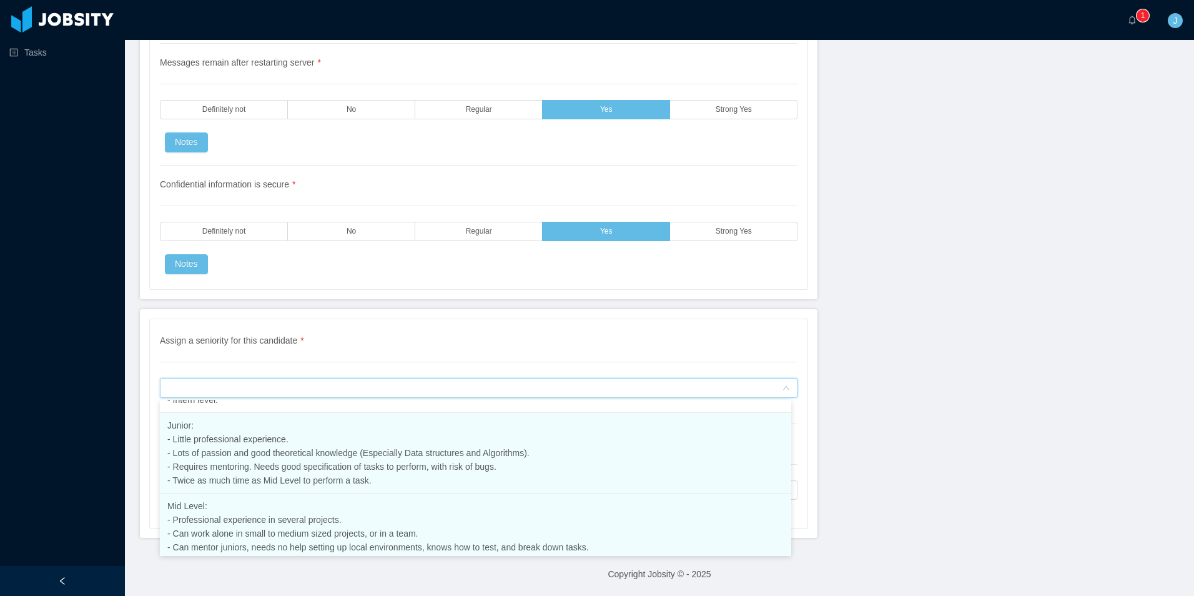
scroll to position [141, 0]
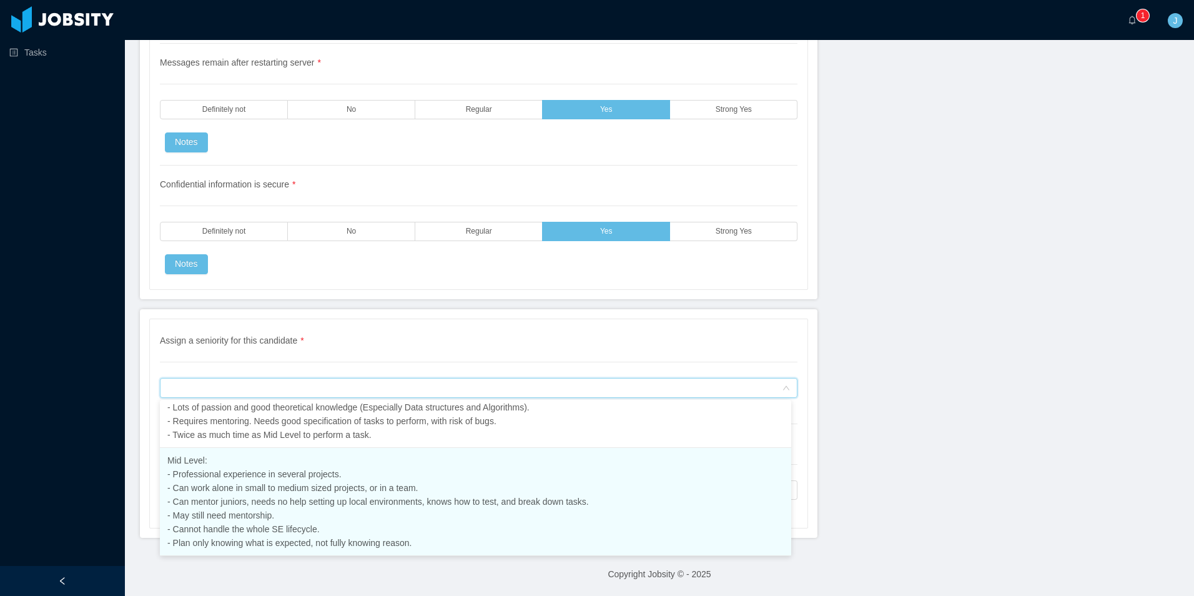
click at [218, 506] on span "Mid Level: - Professional experience in several projects. - Can work alone in s…" at bounding box center [378, 501] width 422 height 92
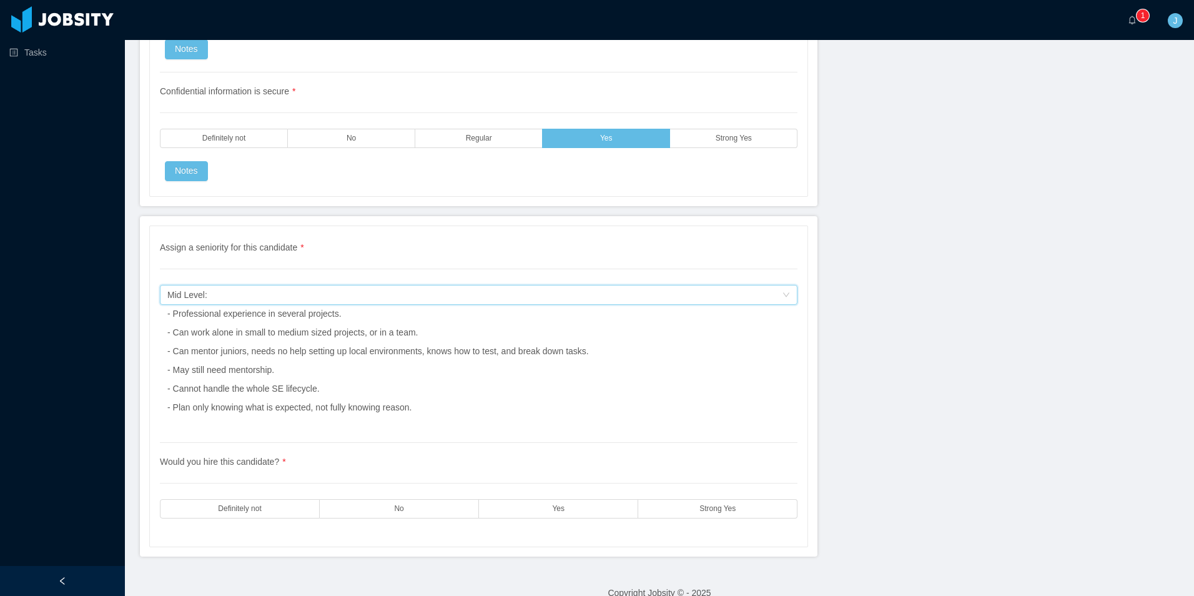
scroll to position [3781, 0]
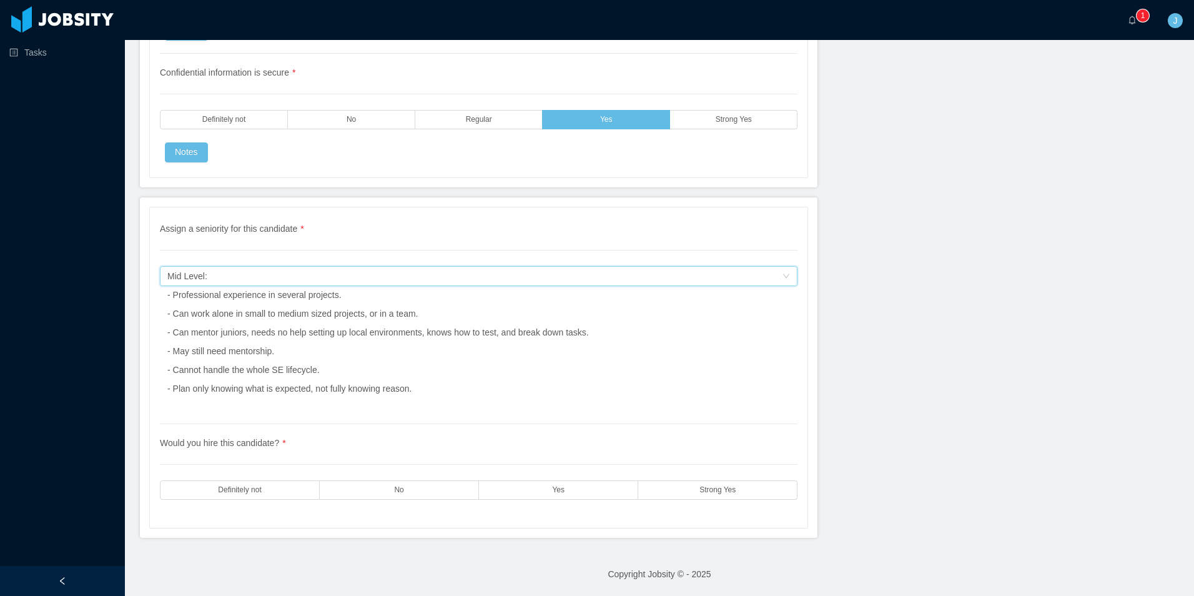
click at [250, 275] on div "Mid Level: - Professional experience in several projects. - Can work alone in s…" at bounding box center [378, 332] width 422 height 131
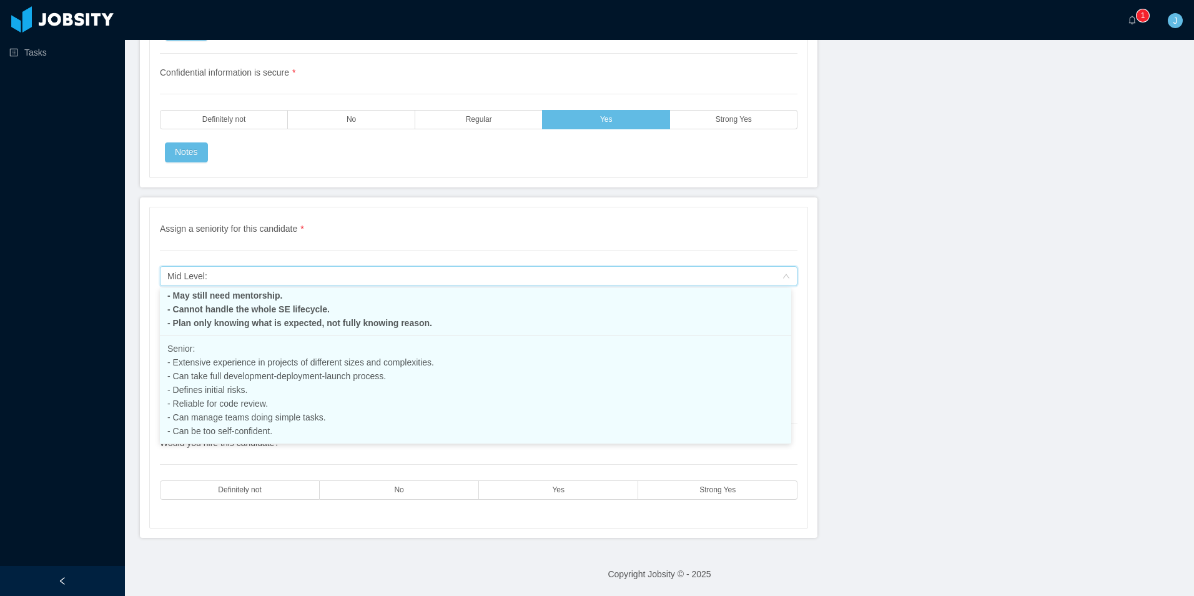
scroll to position [189, 0]
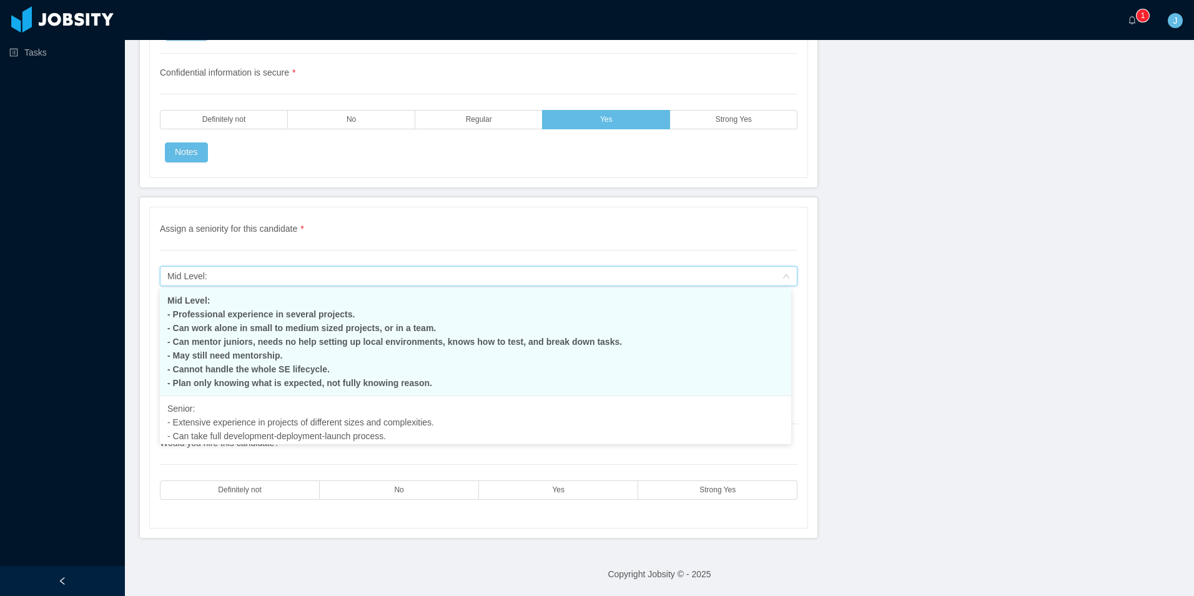
click at [280, 345] on span "Mid Level: - Professional experience in several projects. - Can work alone in s…" at bounding box center [394, 341] width 455 height 92
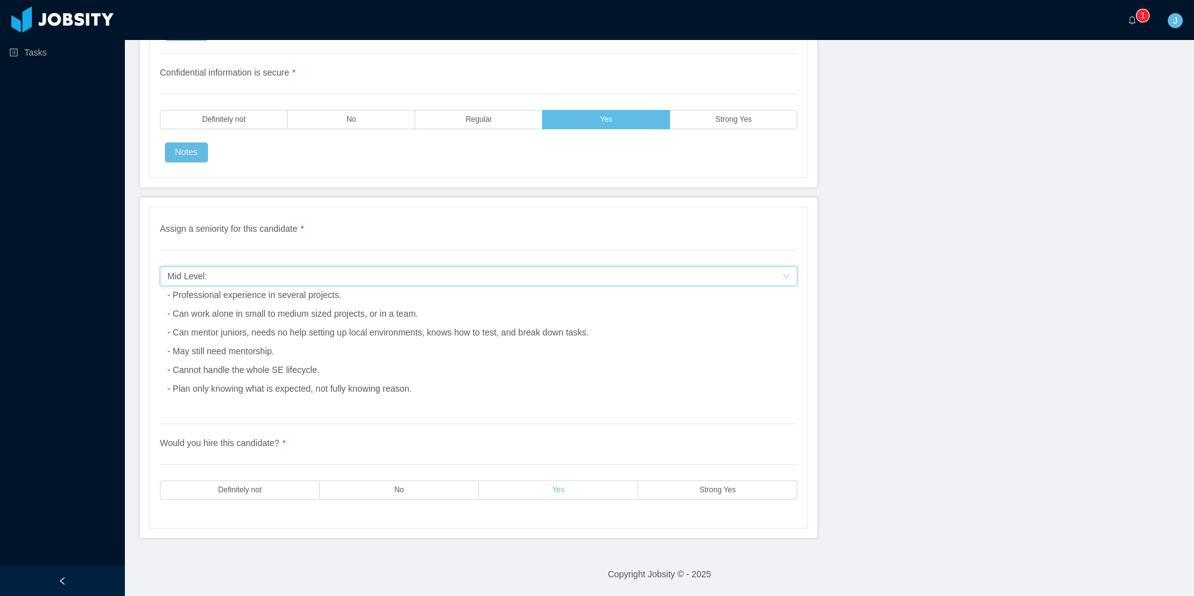
click at [547, 485] on label "Yes" at bounding box center [558, 489] width 159 height 19
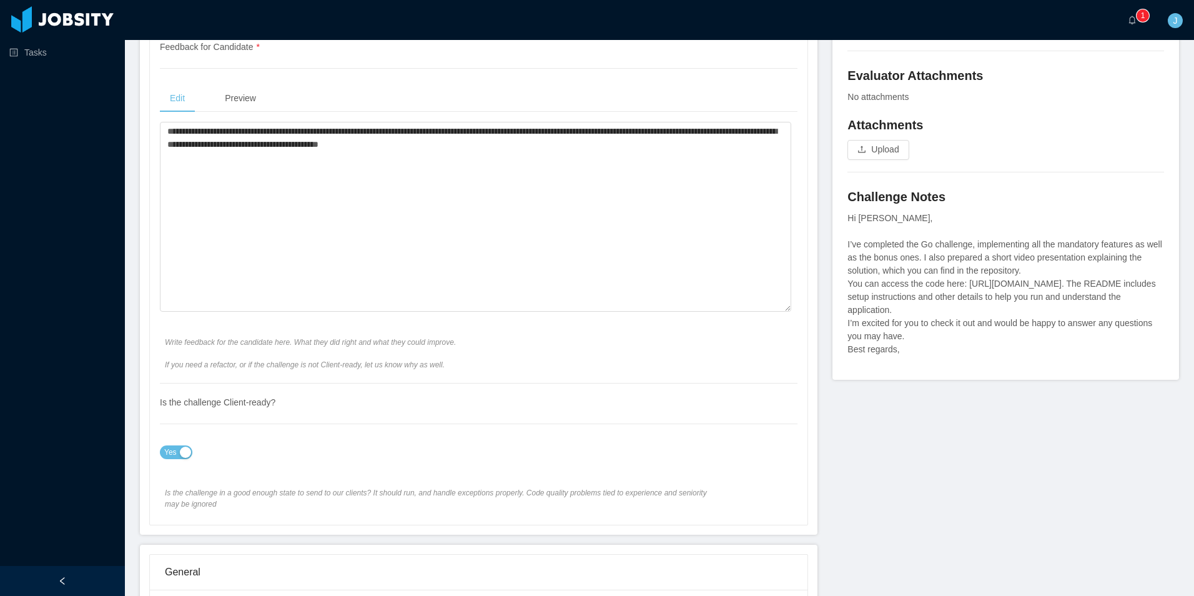
scroll to position [0, 0]
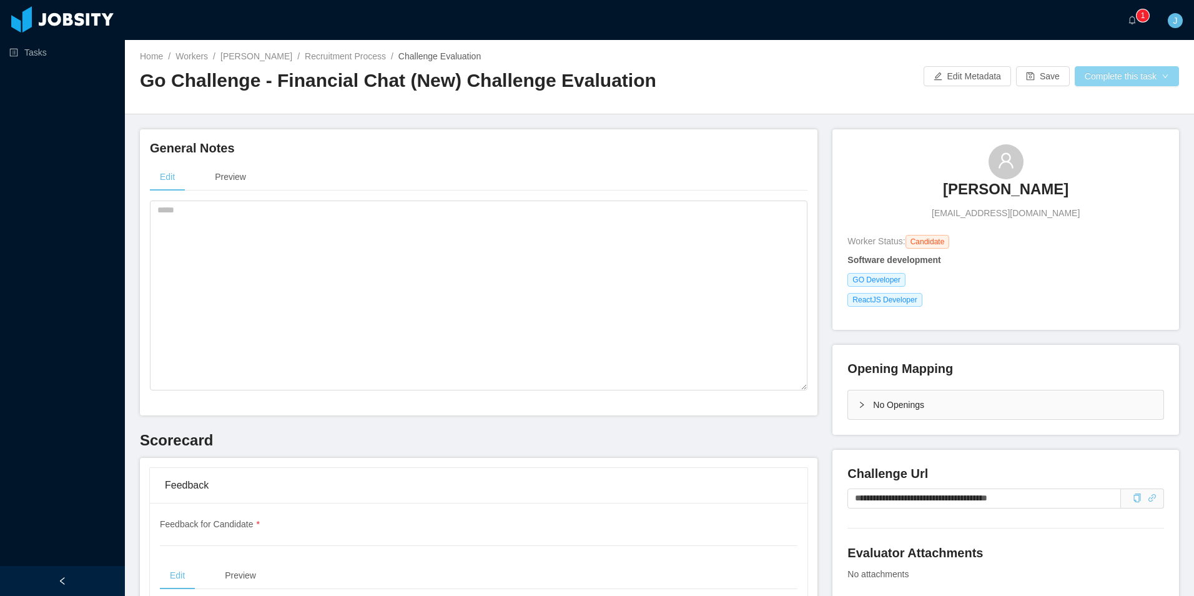
drag, startPoint x: 1114, startPoint y: 79, endPoint x: 1106, endPoint y: 82, distance: 8.1
click at [1114, 79] on button "Complete this task" at bounding box center [1127, 76] width 104 height 20
click at [1114, 105] on button "Save Evaluation" at bounding box center [1118, 104] width 97 height 20
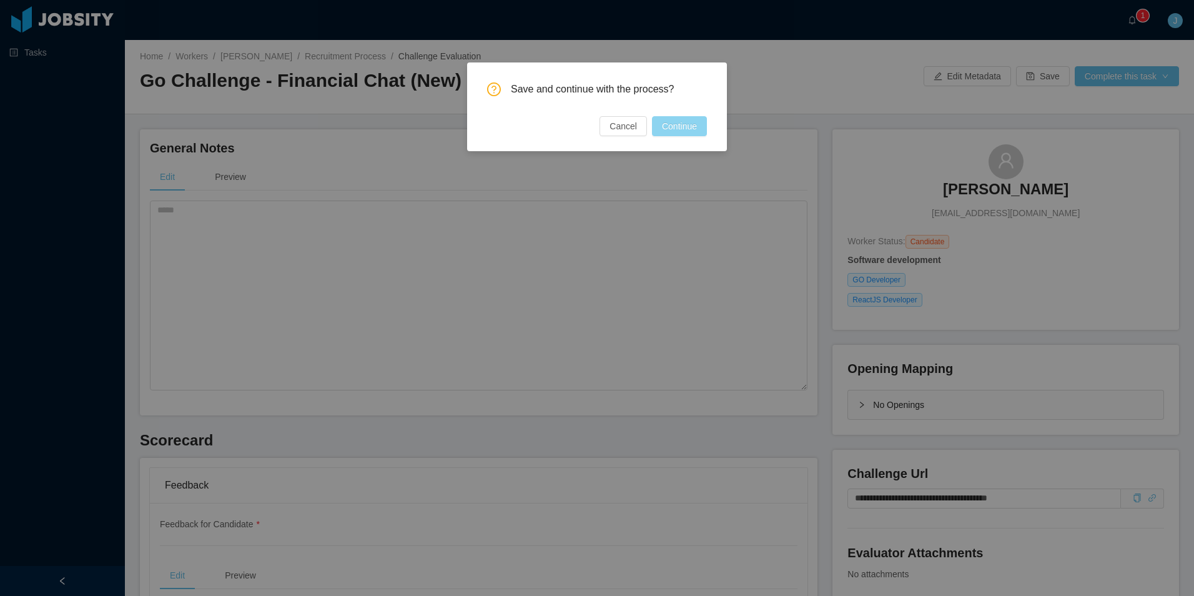
click at [684, 129] on button "Continue" at bounding box center [679, 126] width 55 height 20
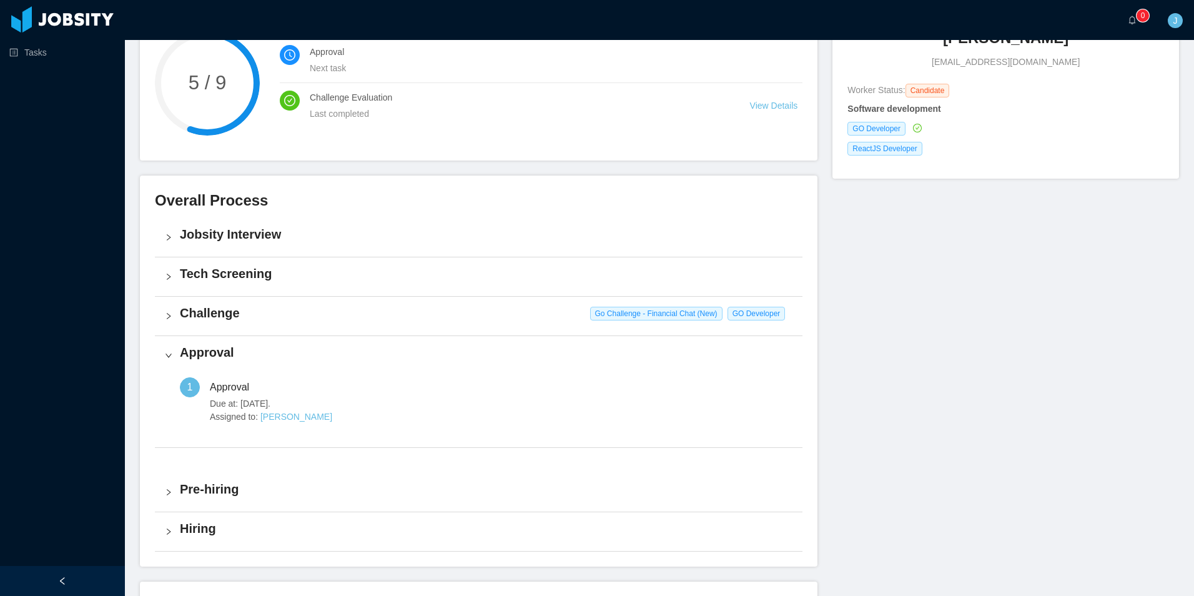
scroll to position [253, 0]
